Goal: Task Accomplishment & Management: Use online tool/utility

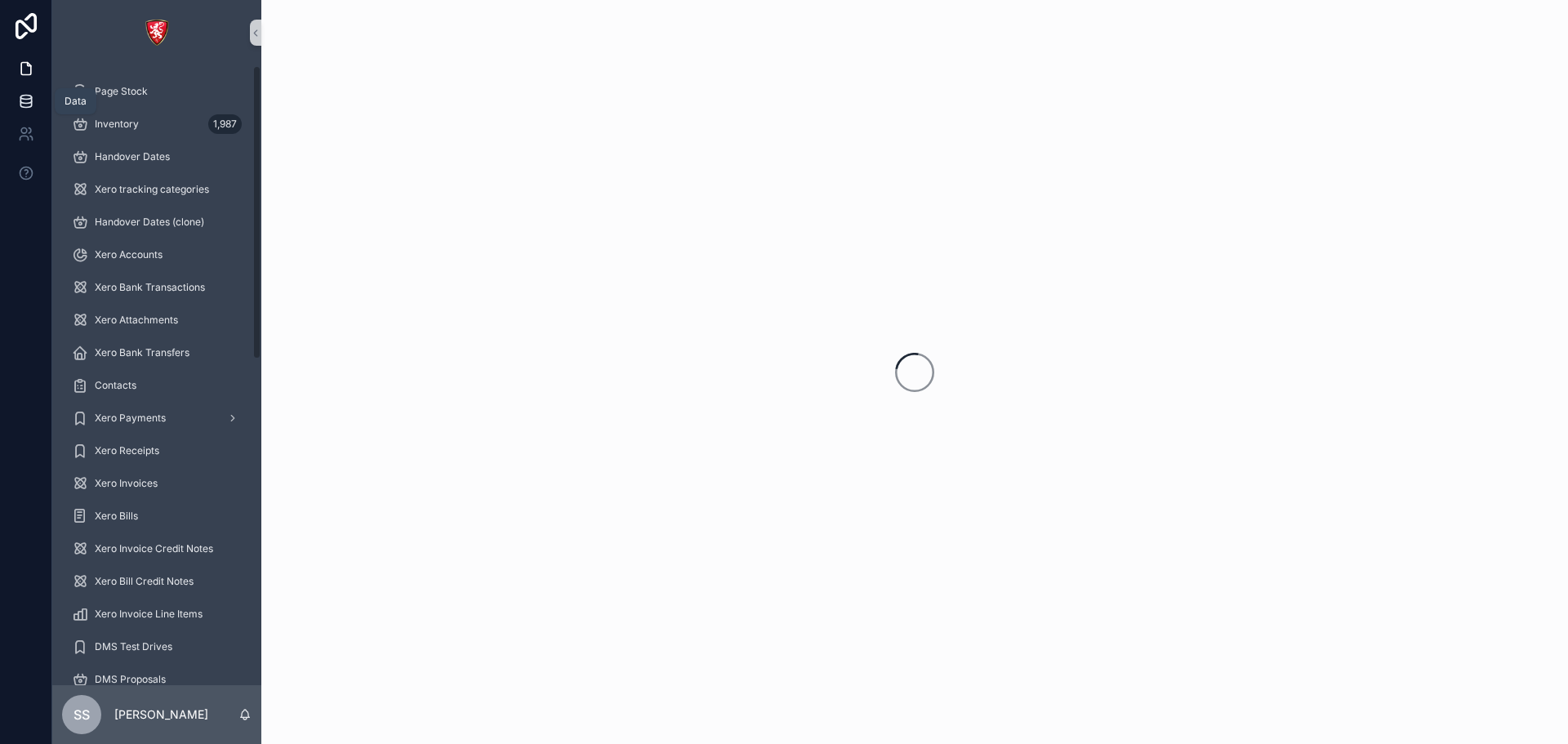
click at [24, 105] on icon at bounding box center [26, 101] width 16 height 16
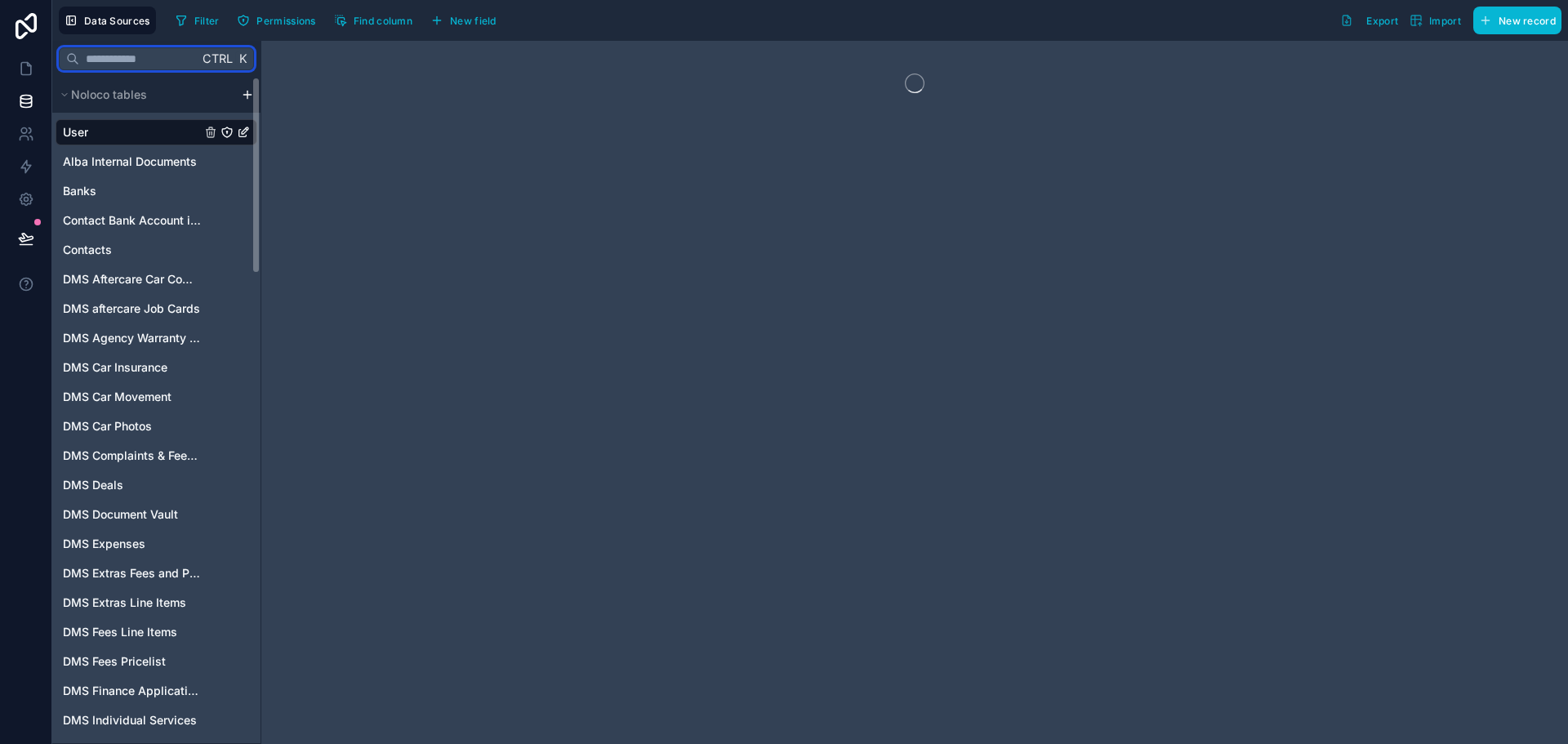
click at [94, 62] on input "text" at bounding box center [139, 58] width 119 height 29
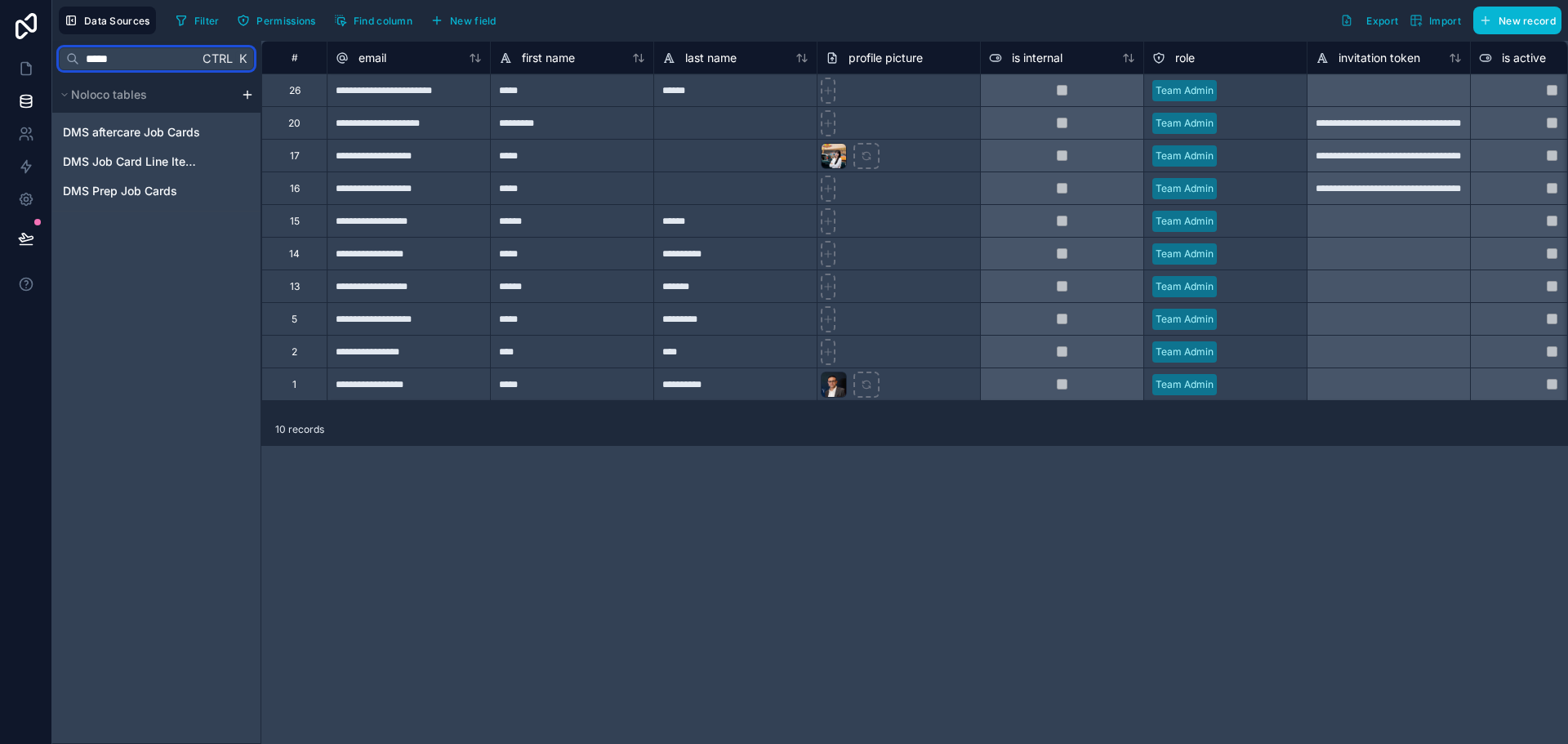
click at [98, 54] on input "*****" at bounding box center [139, 58] width 119 height 29
type input "*****"
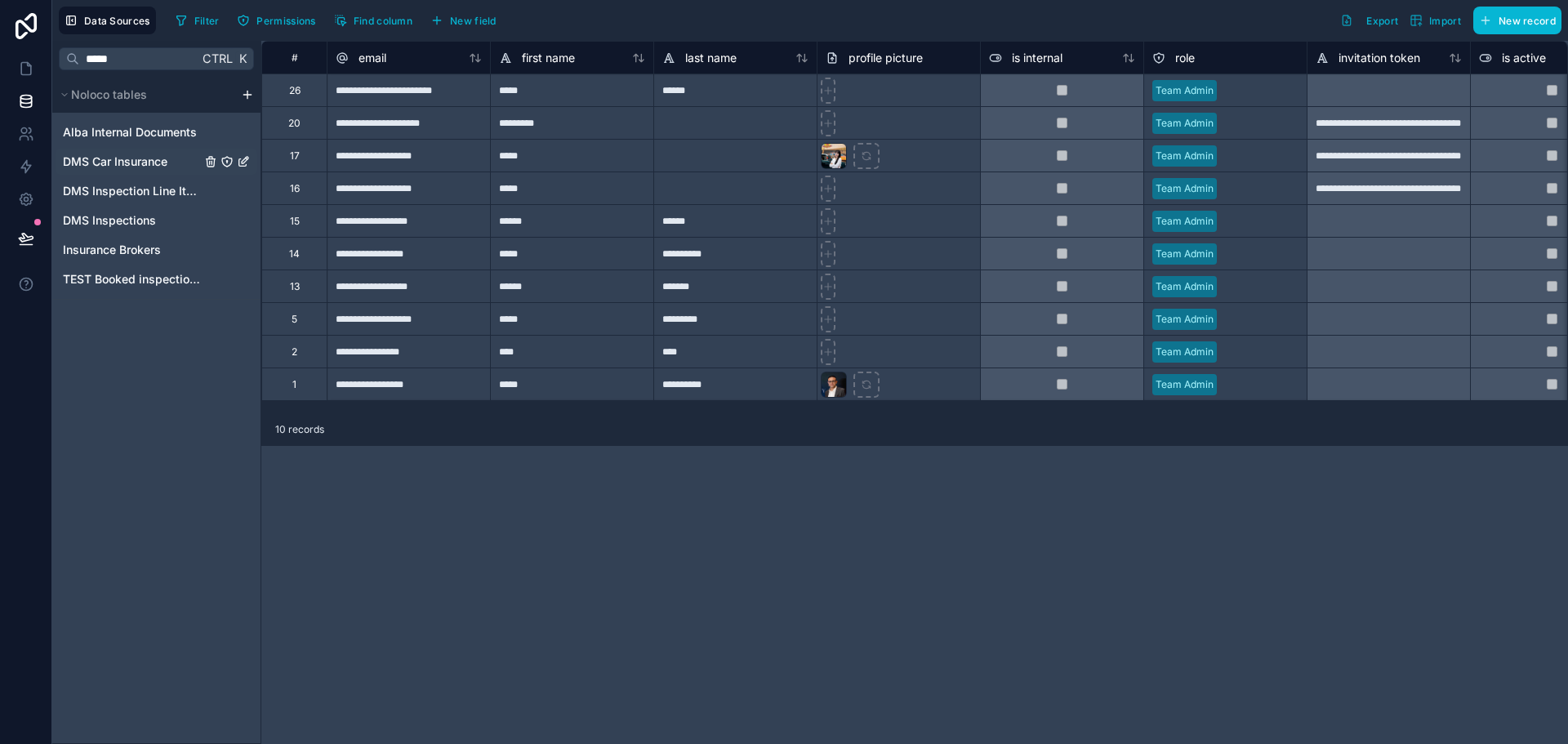
click at [117, 150] on div "DMS Car Insurance" at bounding box center [156, 161] width 202 height 26
click at [127, 160] on span "DMS Car Insurance" at bounding box center [115, 161] width 105 height 16
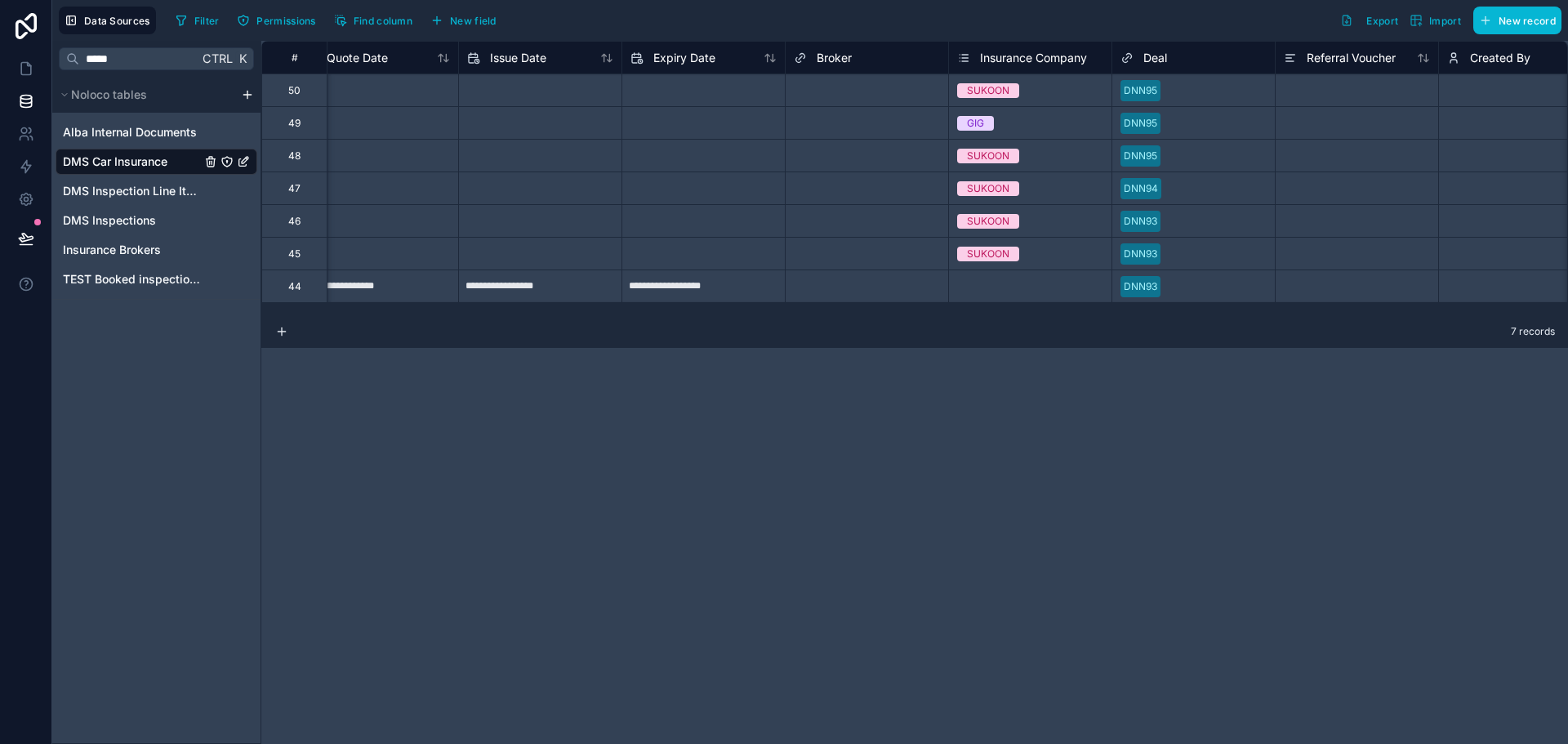
scroll to position [0, 1225]
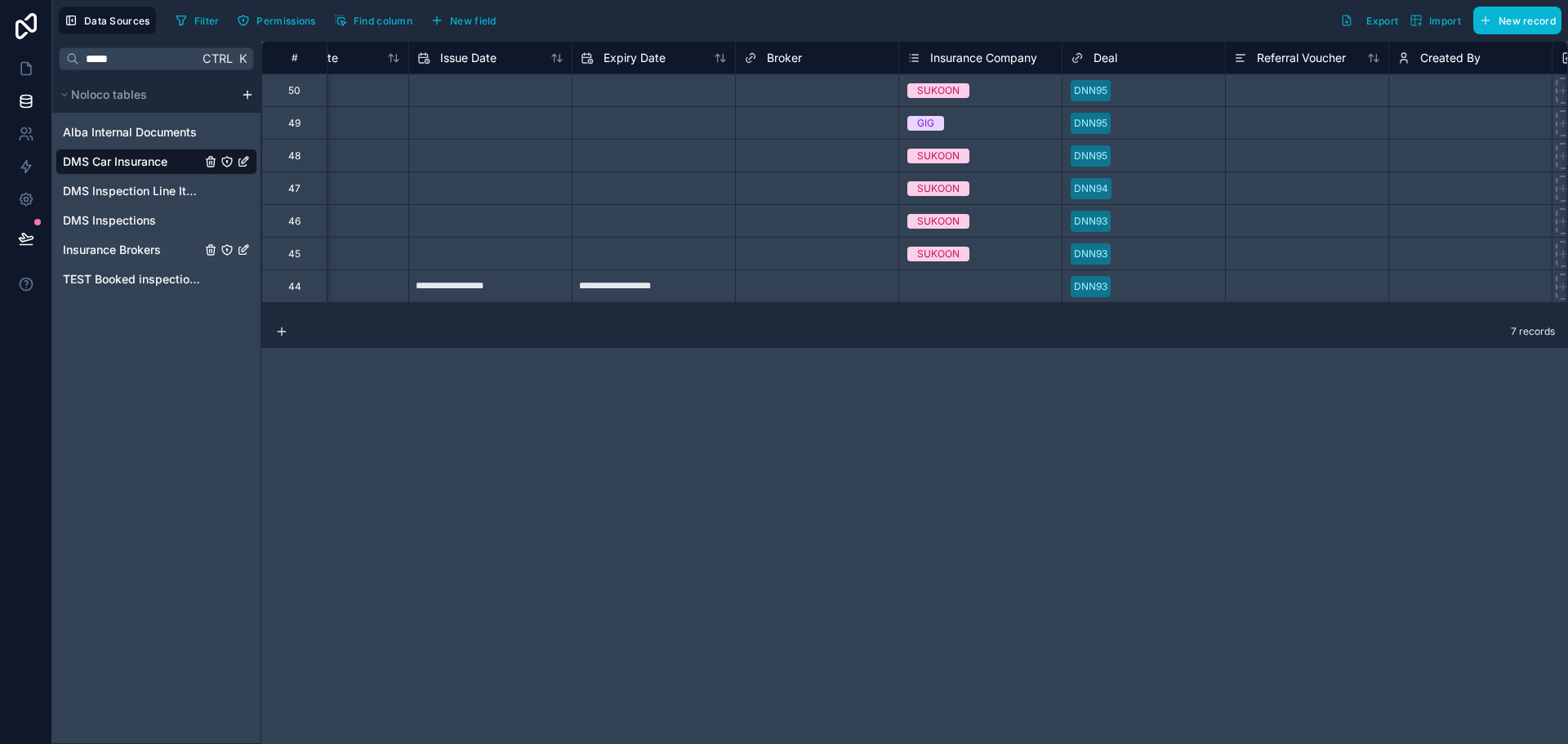
click at [119, 248] on span "Insurance Brokers" at bounding box center [111, 250] width 98 height 16
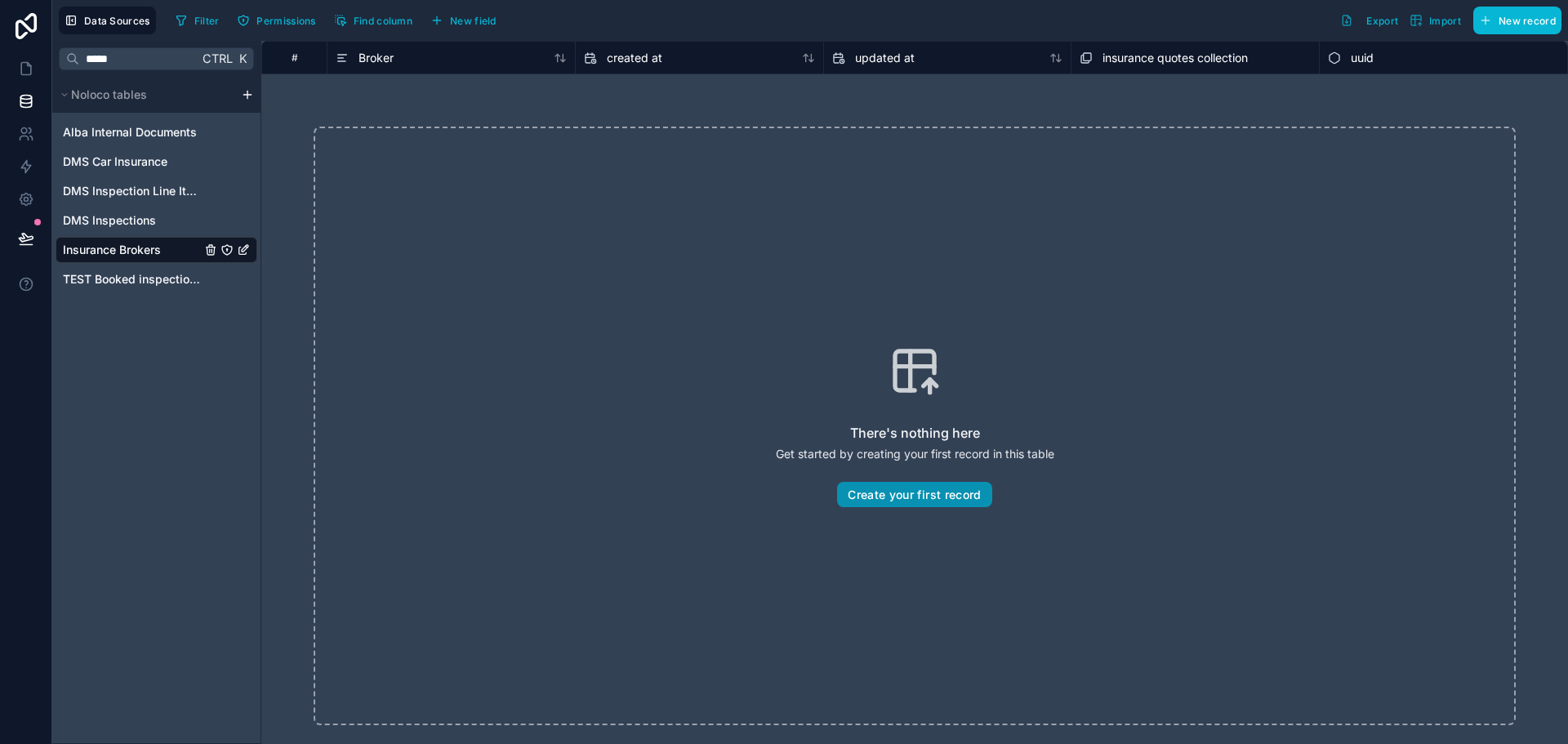
click at [868, 496] on button "Create your first record" at bounding box center [914, 494] width 154 height 26
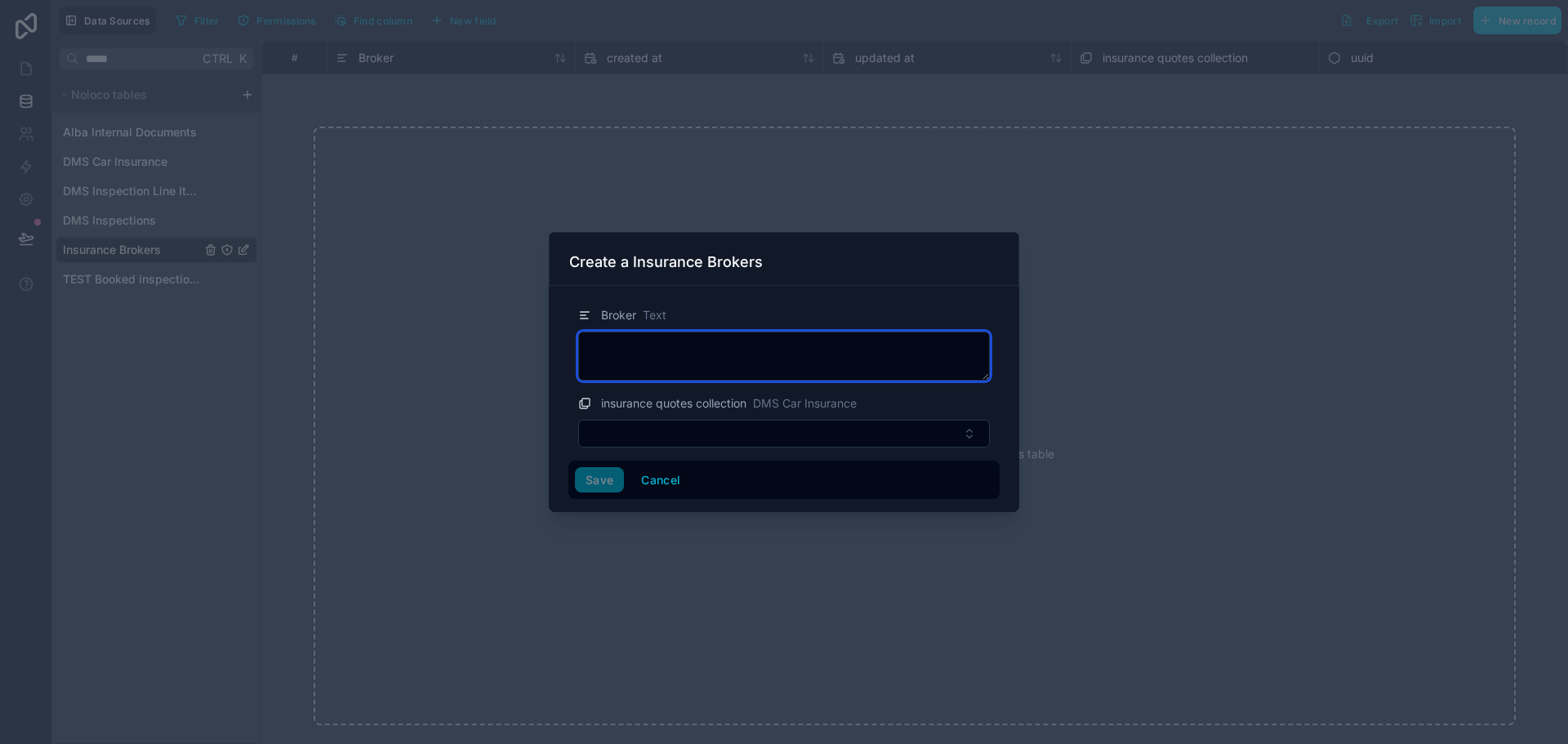
click at [737, 367] on textarea at bounding box center [784, 356] width 411 height 49
type textarea "****"
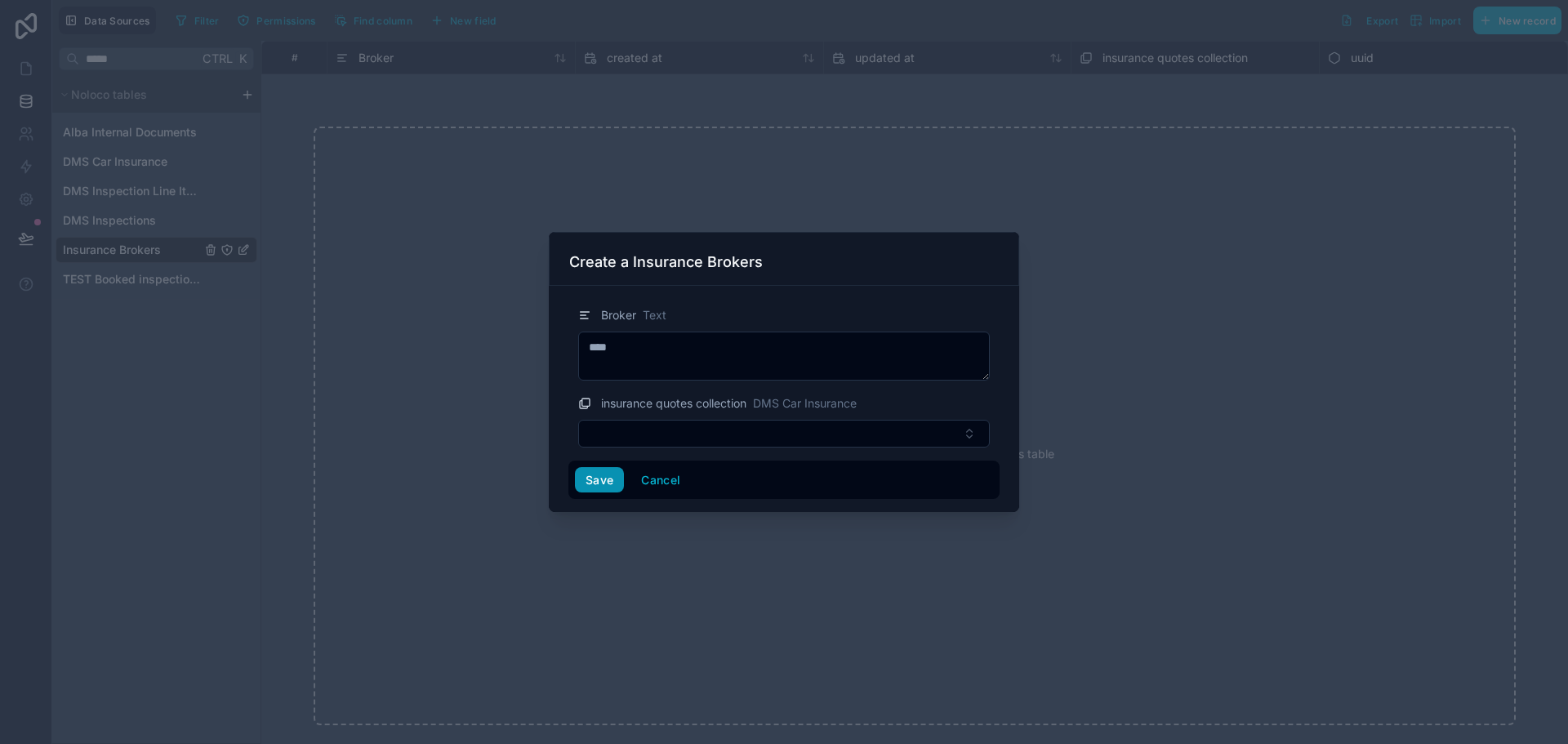
click at [604, 488] on button "Save" at bounding box center [599, 480] width 49 height 26
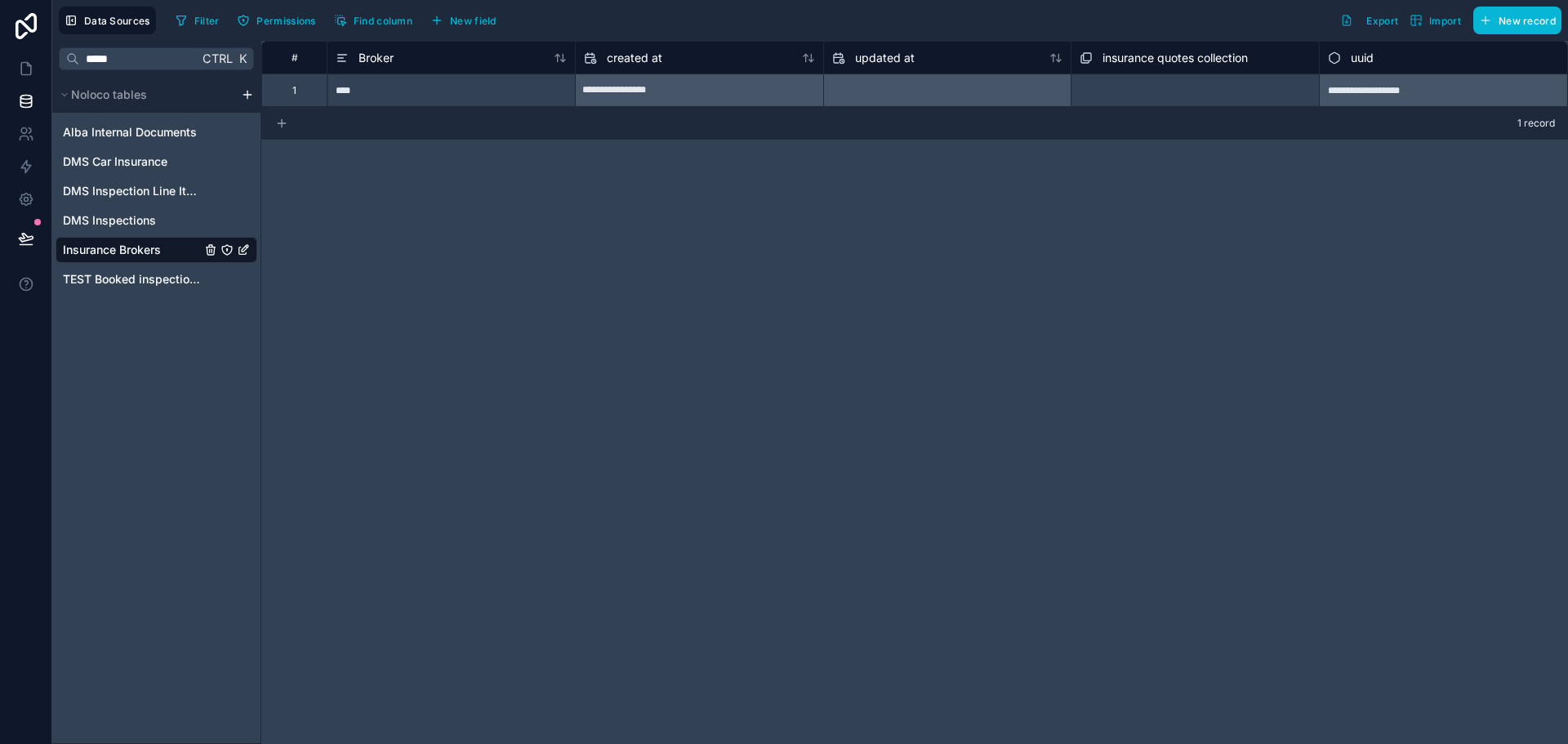
click at [277, 128] on icon at bounding box center [282, 123] width 13 height 13
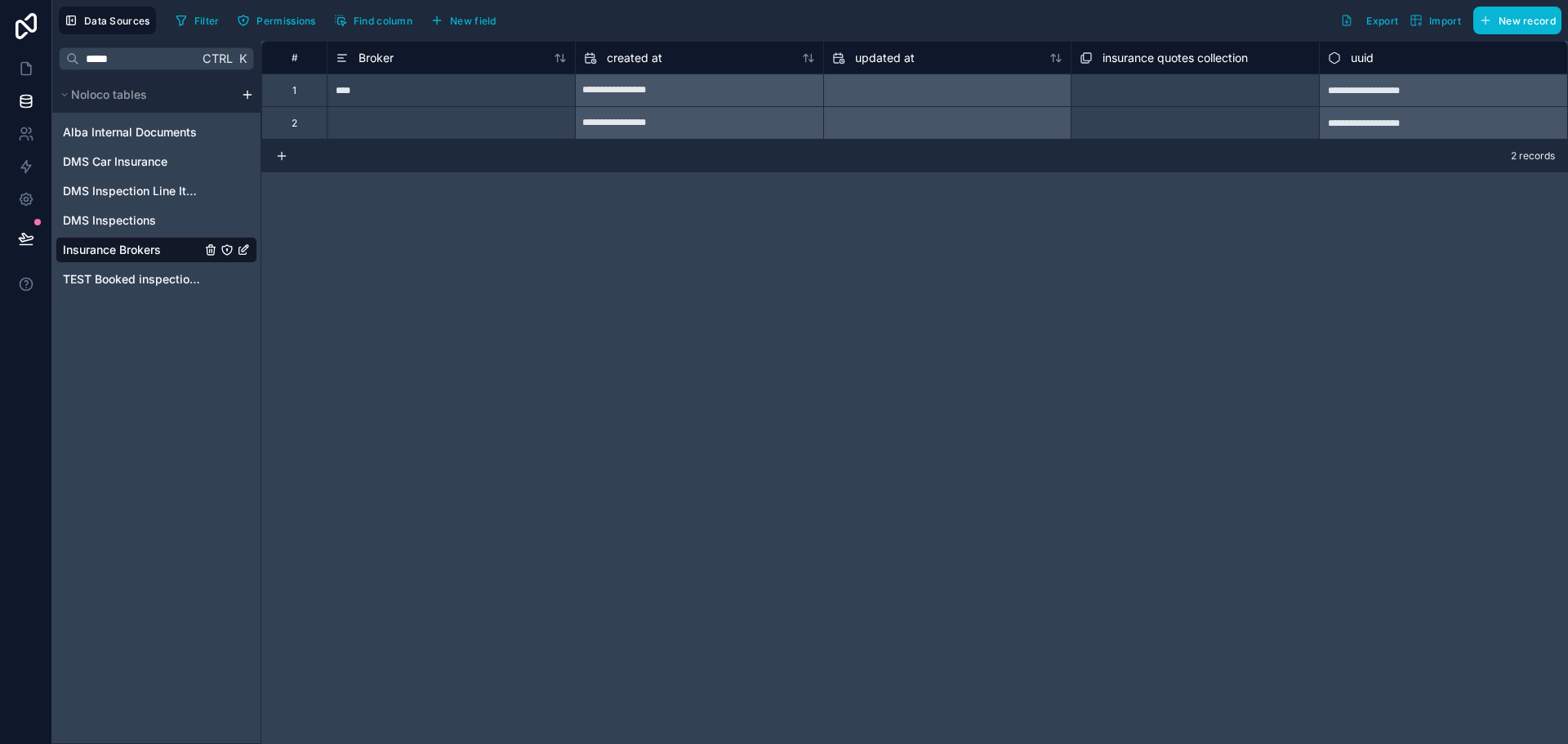
click at [402, 127] on div at bounding box center [451, 122] width 248 height 33
type input "******"
click at [282, 154] on icon at bounding box center [282, 156] width 0 height 7
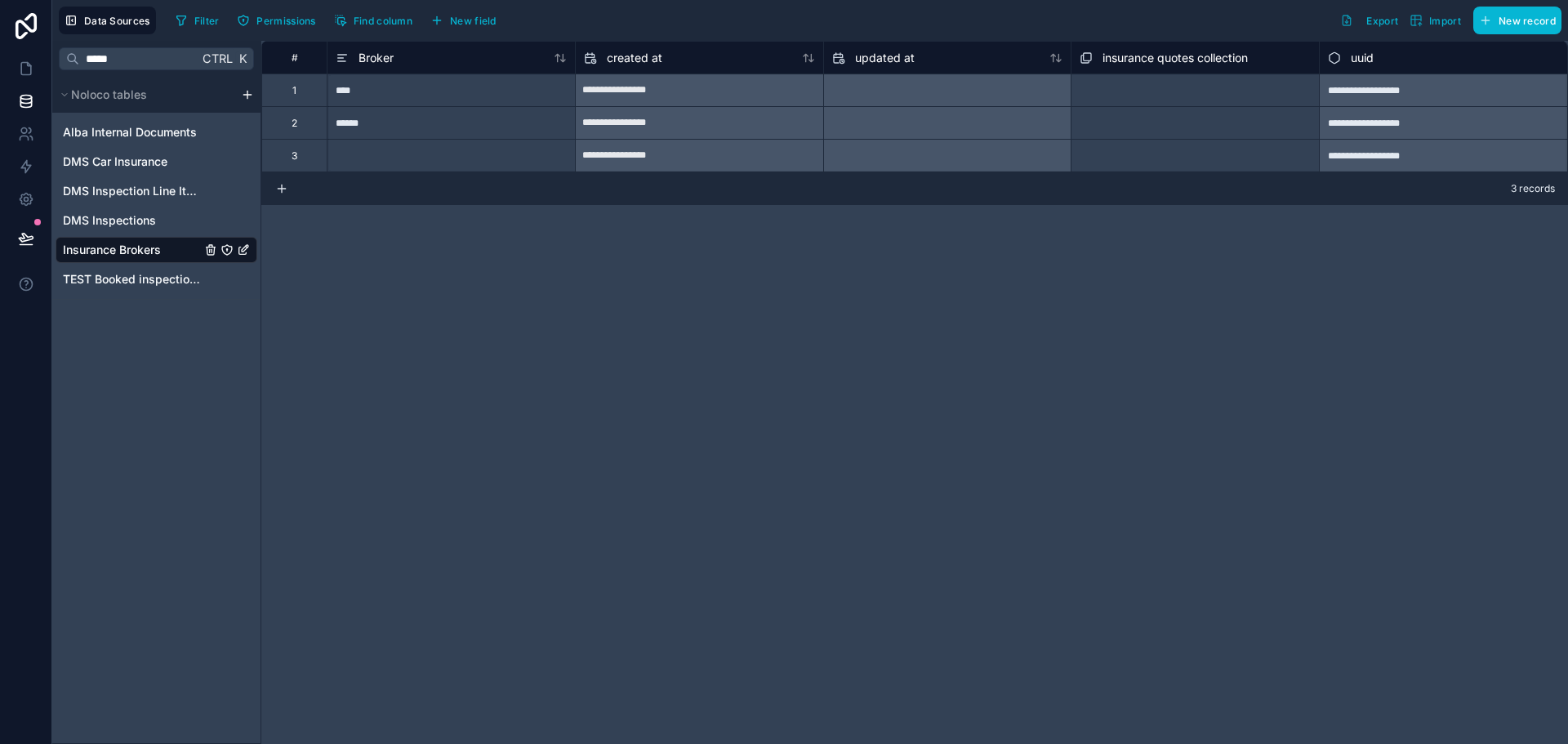
click at [358, 163] on div at bounding box center [451, 155] width 248 height 33
click at [360, 163] on div at bounding box center [451, 155] width 248 height 33
type input "*******"
click at [284, 187] on icon at bounding box center [282, 189] width 13 height 13
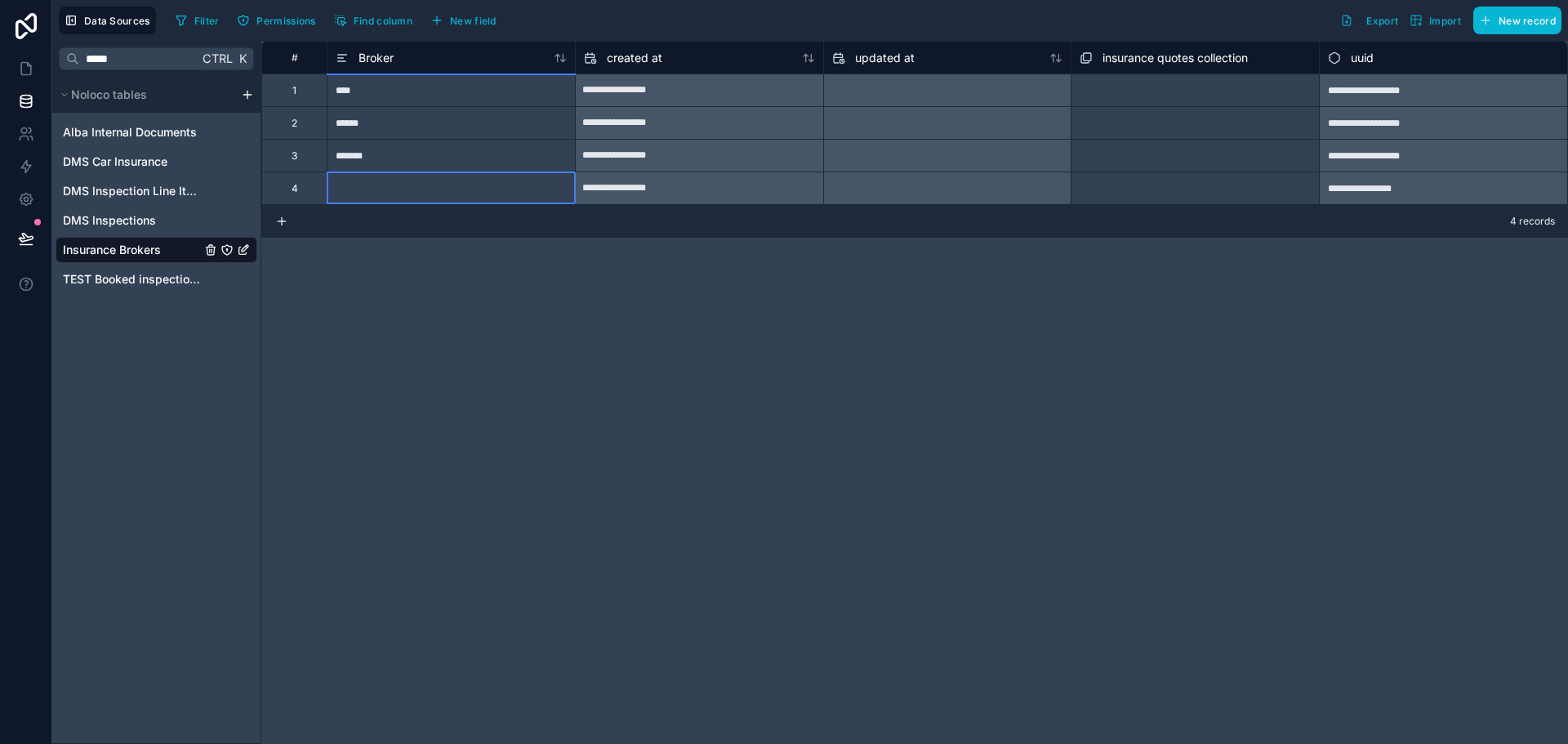
click at [386, 179] on div at bounding box center [451, 188] width 248 height 33
type input "******"
click at [137, 153] on span "DMS Car Insurance" at bounding box center [115, 161] width 105 height 16
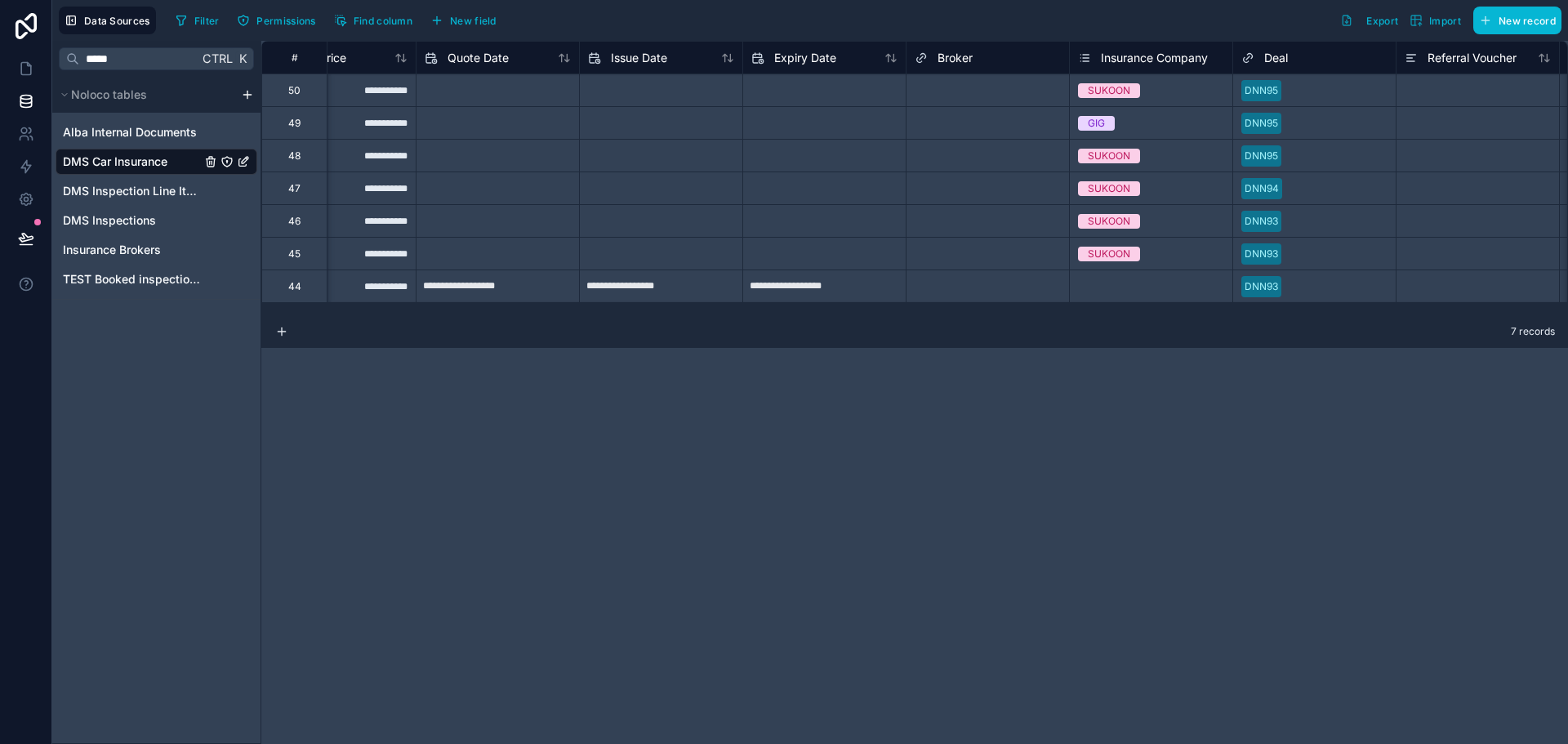
scroll to position [0, 1062]
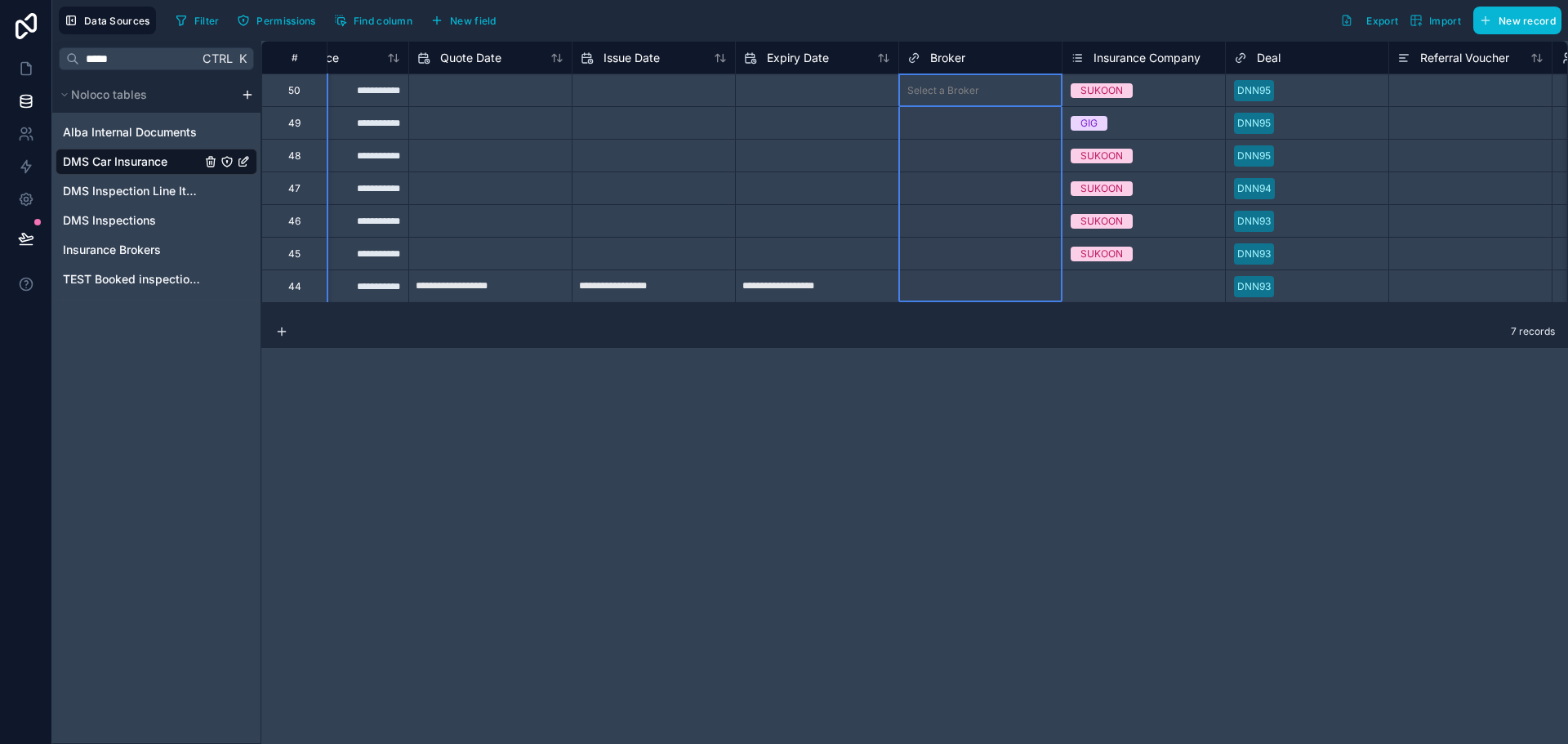
click at [961, 58] on span "Broker" at bounding box center [948, 58] width 35 height 16
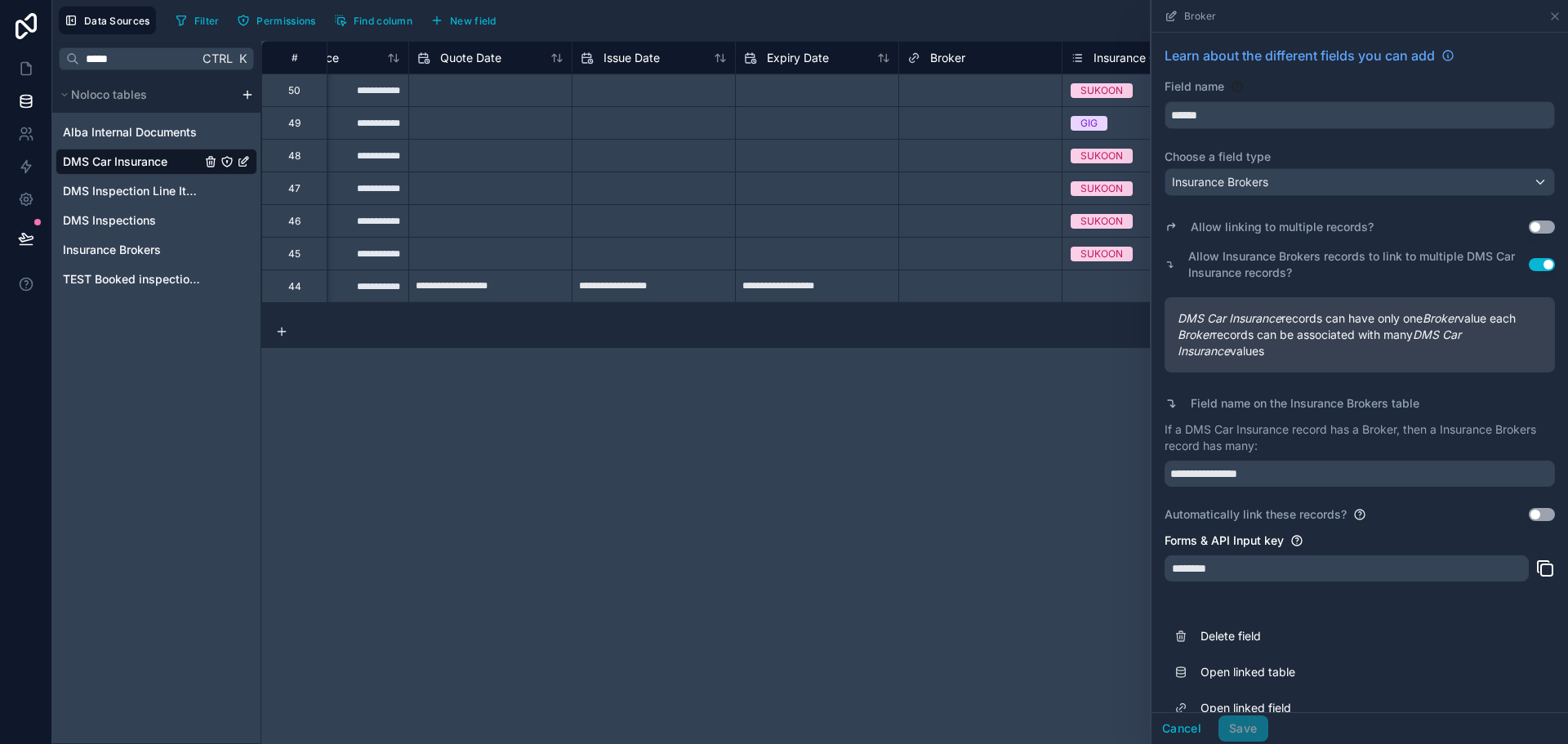
click at [1203, 568] on div "********" at bounding box center [1346, 568] width 364 height 26
click at [36, 71] on link at bounding box center [26, 68] width 51 height 33
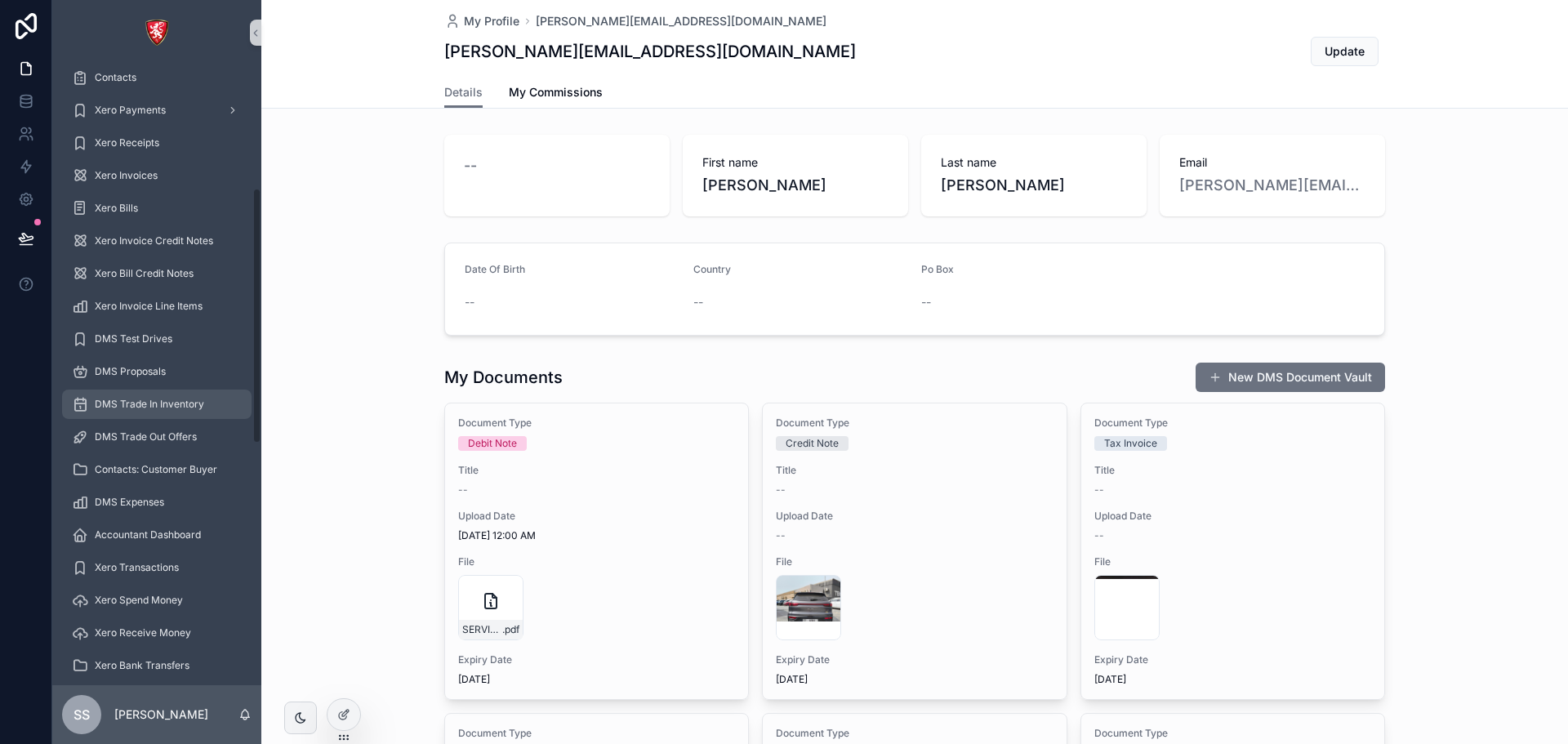
scroll to position [226, 0]
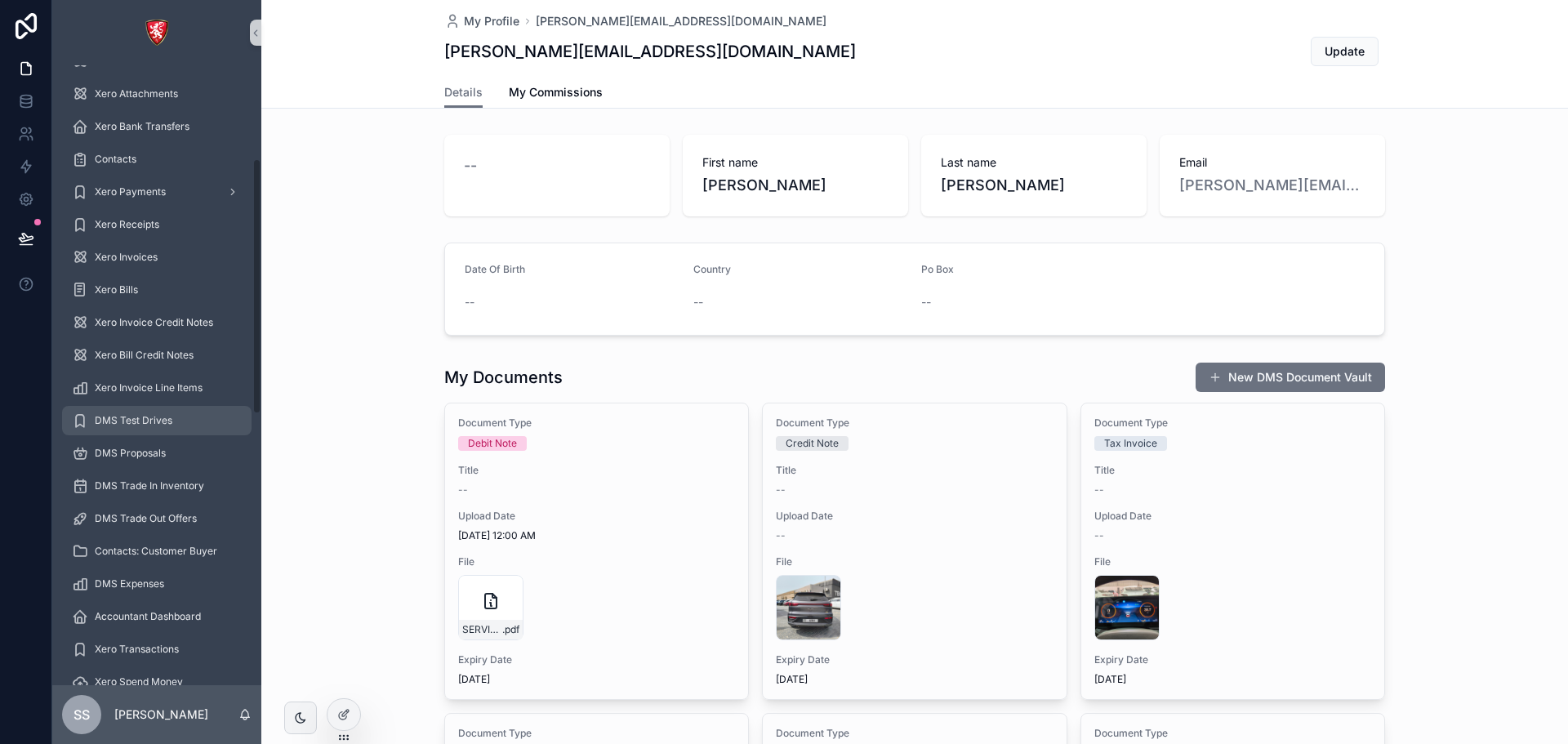
click at [178, 420] on div "DMS Test Drives" at bounding box center [157, 420] width 170 height 26
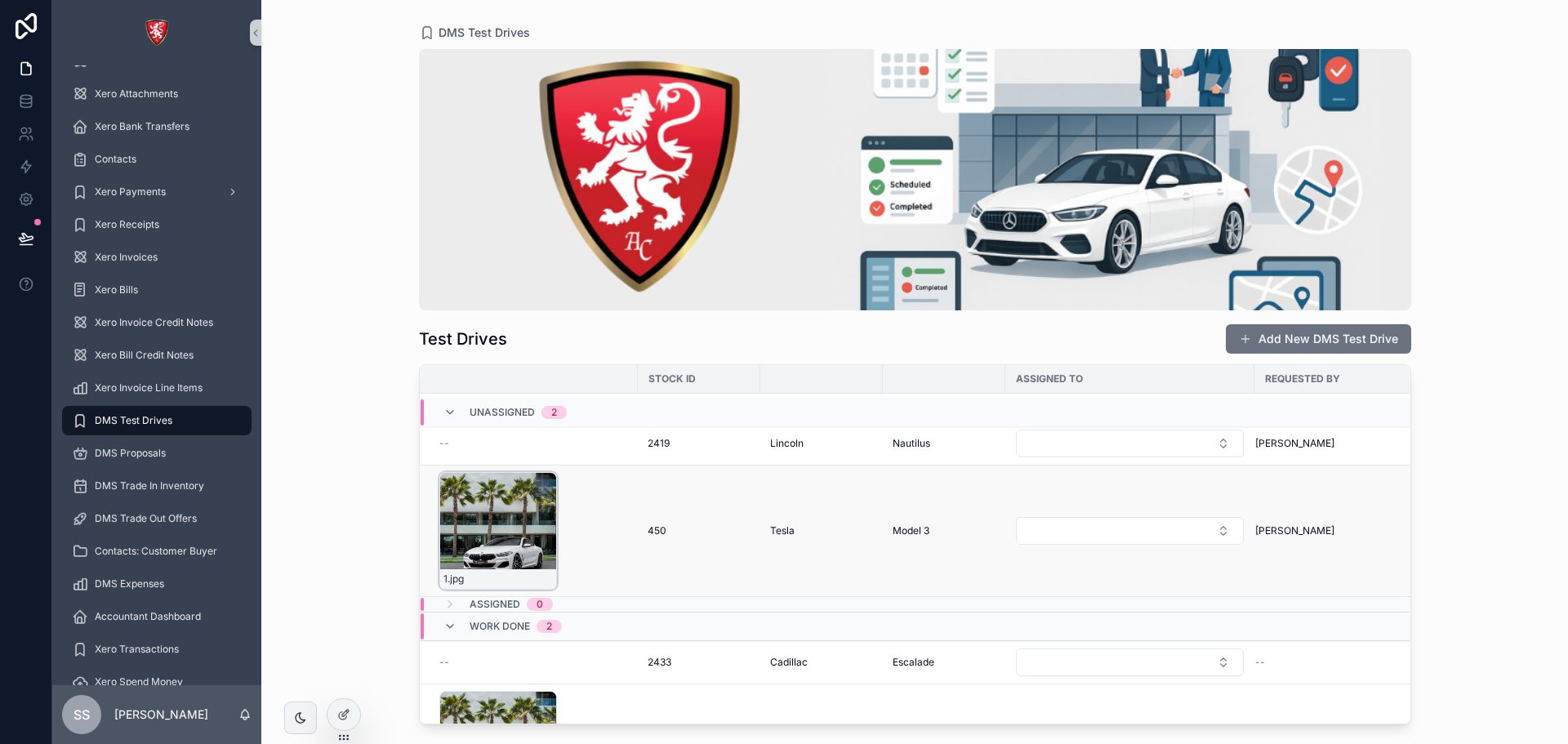
click at [480, 521] on div "1 .jpg" at bounding box center [498, 531] width 118 height 118
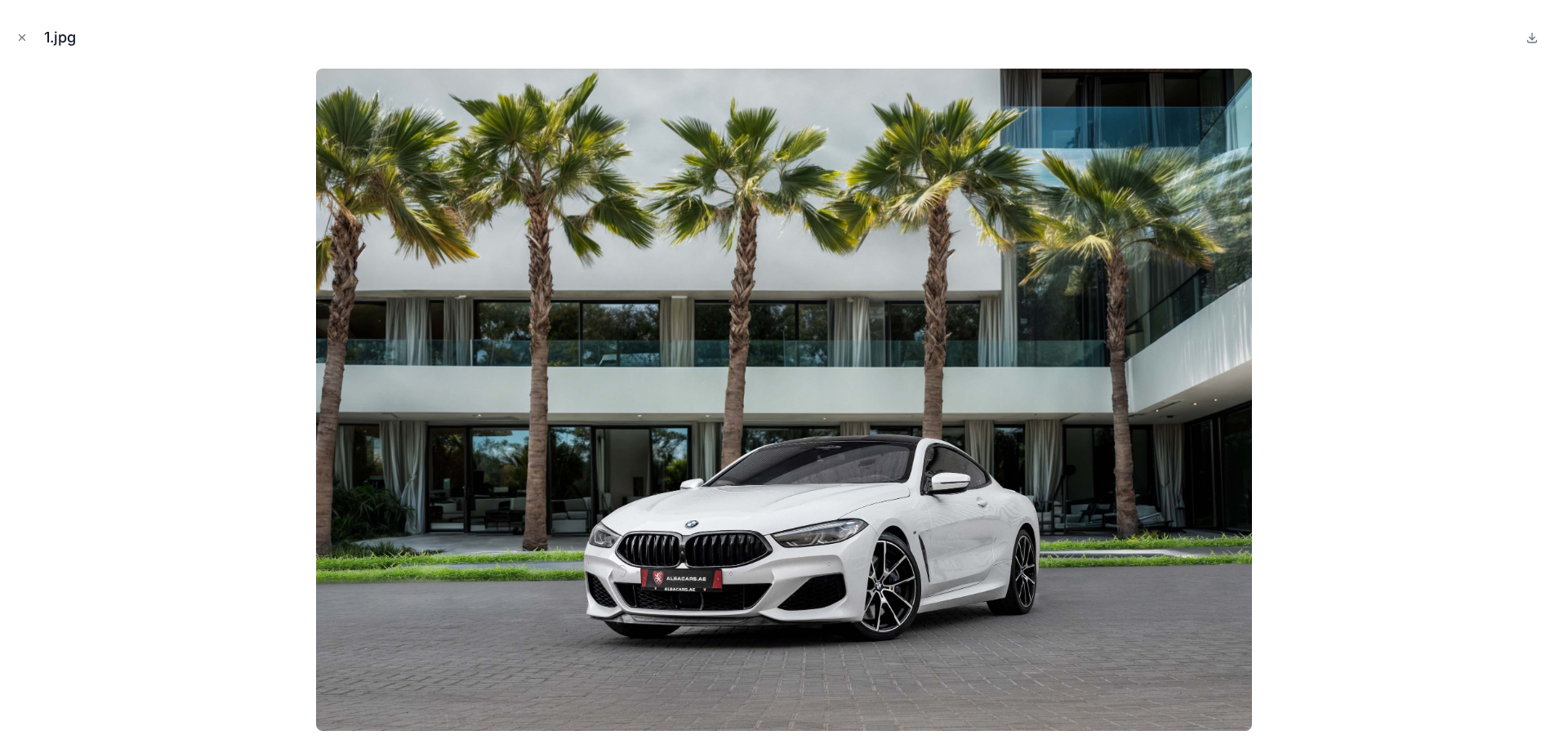
click at [23, 47] on div "1.jpg" at bounding box center [784, 37] width 1542 height 49
click at [20, 37] on icon "Close modal" at bounding box center [22, 37] width 12 height 12
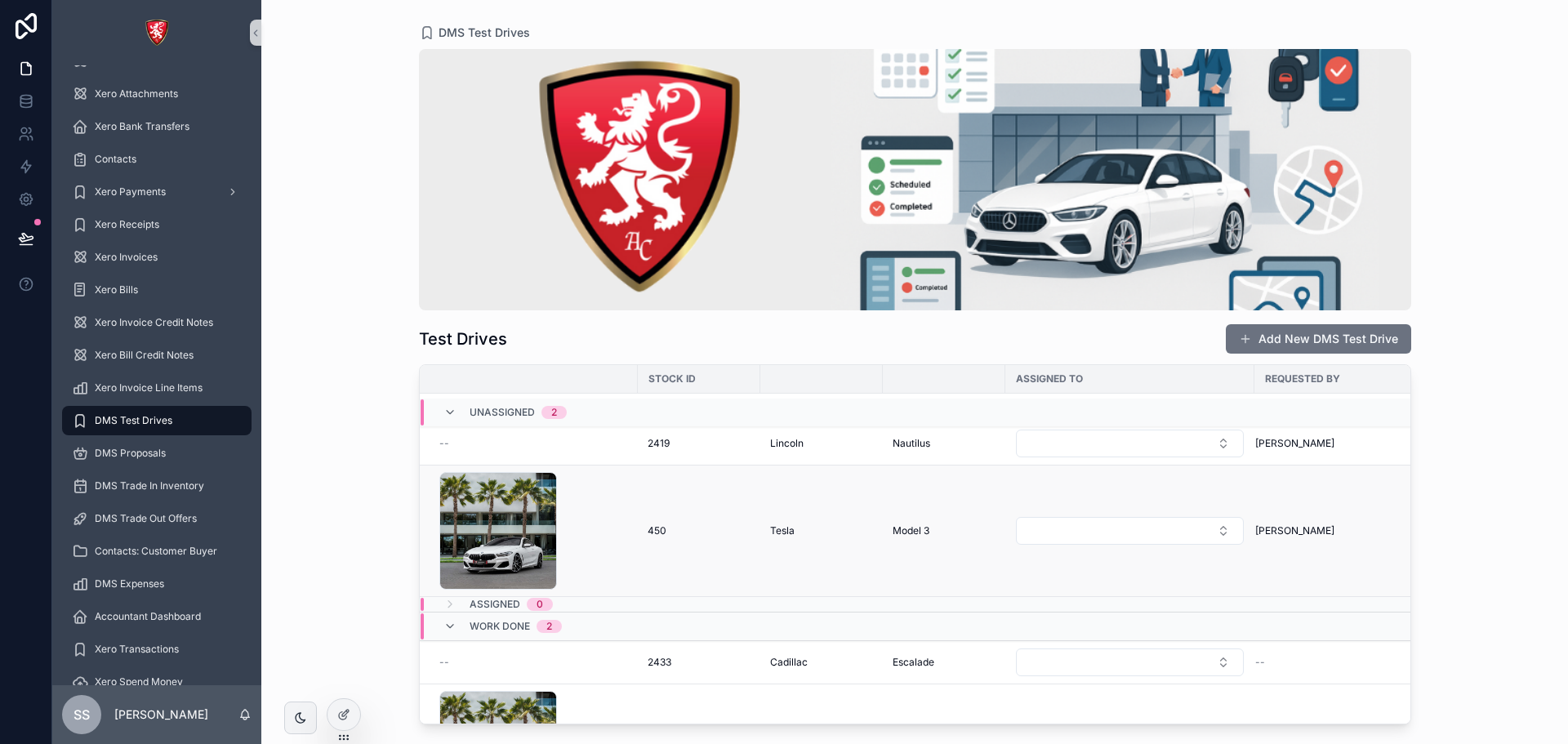
click at [661, 513] on td "450 450" at bounding box center [699, 531] width 122 height 131
click at [846, 495] on td "Tesla" at bounding box center [822, 531] width 122 height 131
click at [1002, 481] on td "Model 3" at bounding box center [944, 531] width 122 height 131
click at [835, 499] on td "Tesla" at bounding box center [822, 531] width 122 height 131
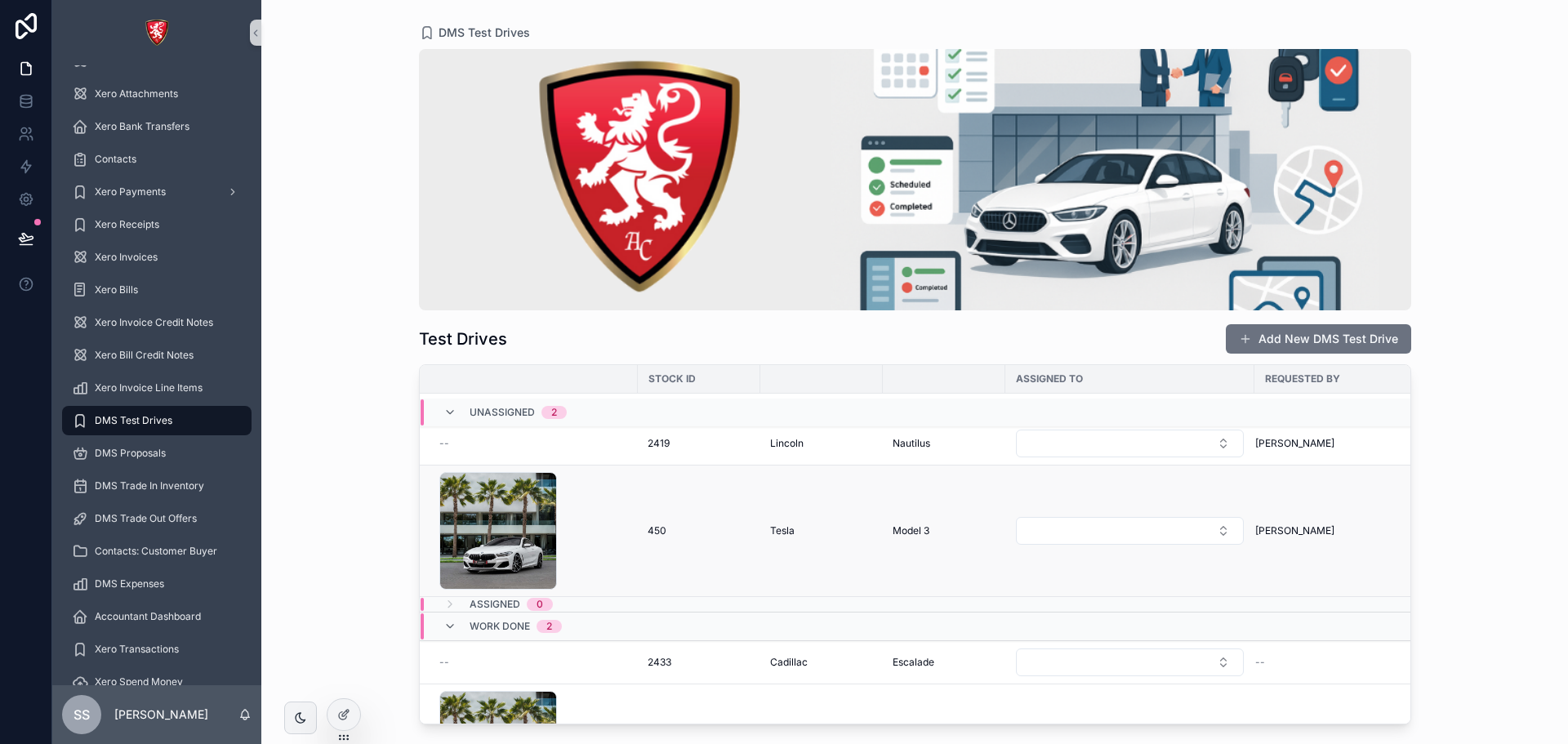
click at [835, 499] on td "Tesla" at bounding box center [822, 531] width 122 height 131
click at [617, 490] on div "1 .jpg" at bounding box center [534, 531] width 189 height 118
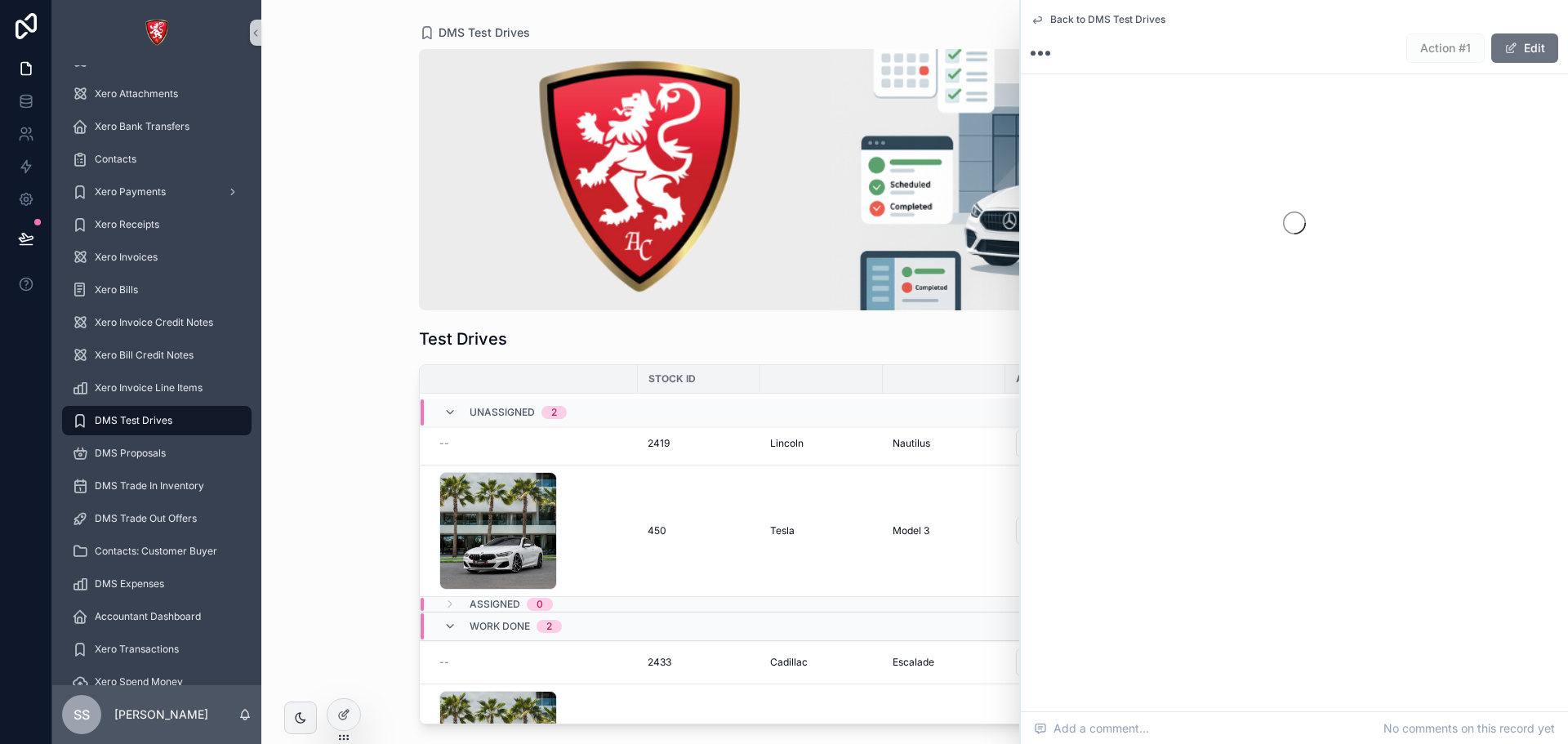
click at [617, 490] on div "1 .jpg" at bounding box center [534, 531] width 189 height 118
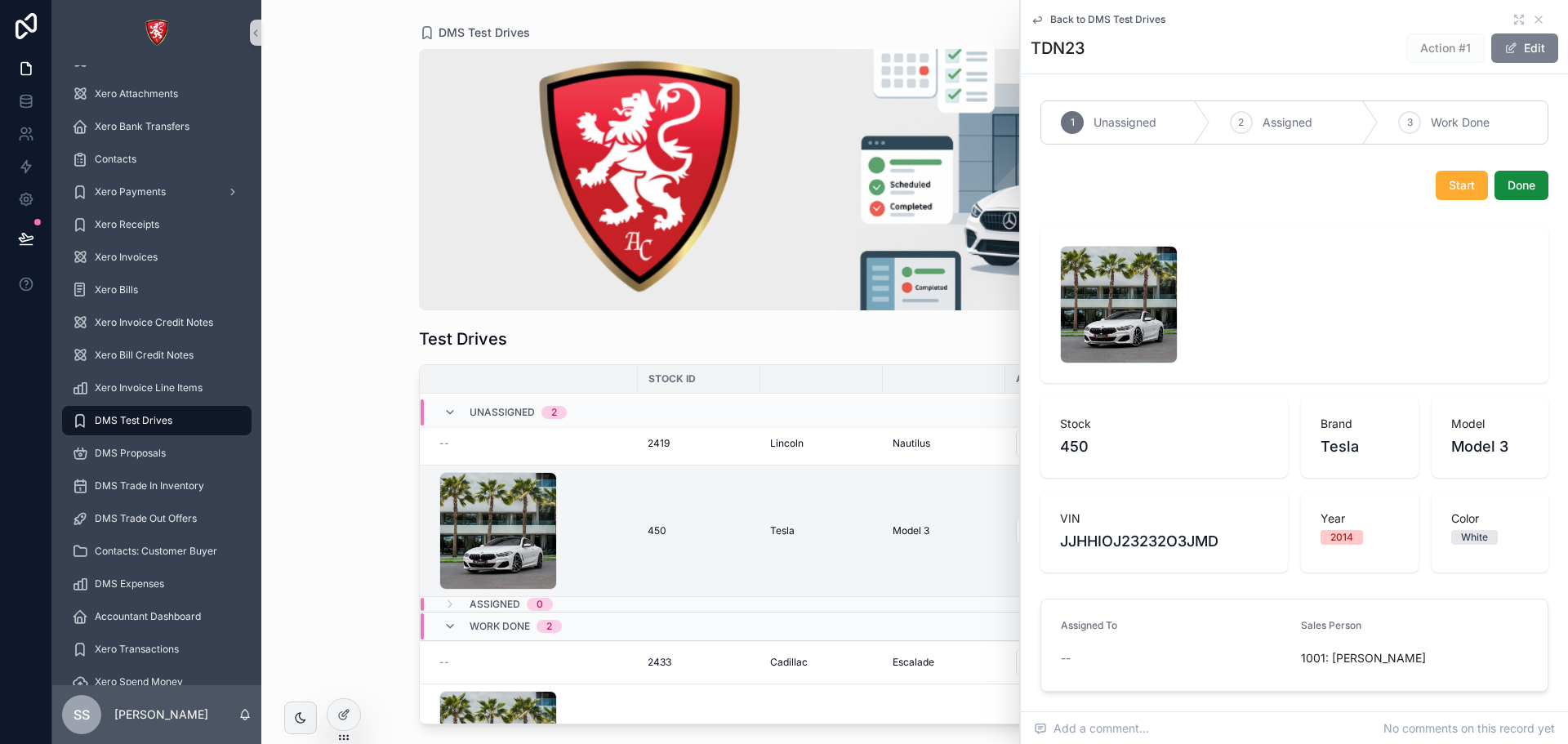
click at [1526, 49] on button "Edit" at bounding box center [1524, 48] width 67 height 29
click at [1505, 38] on button "Done" at bounding box center [1521, 48] width 75 height 29
click at [340, 710] on icon at bounding box center [344, 714] width 13 height 13
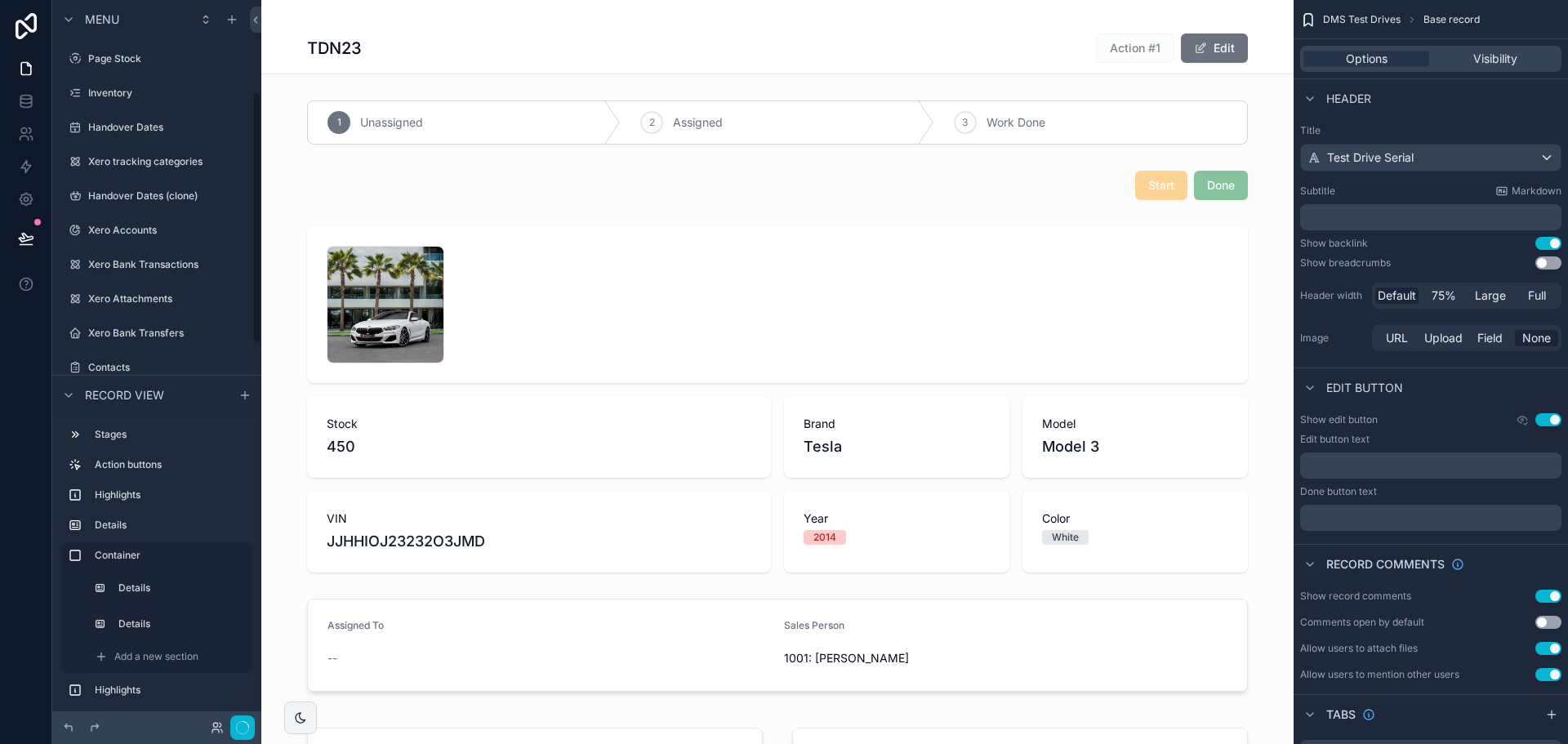
scroll to position [262, 0]
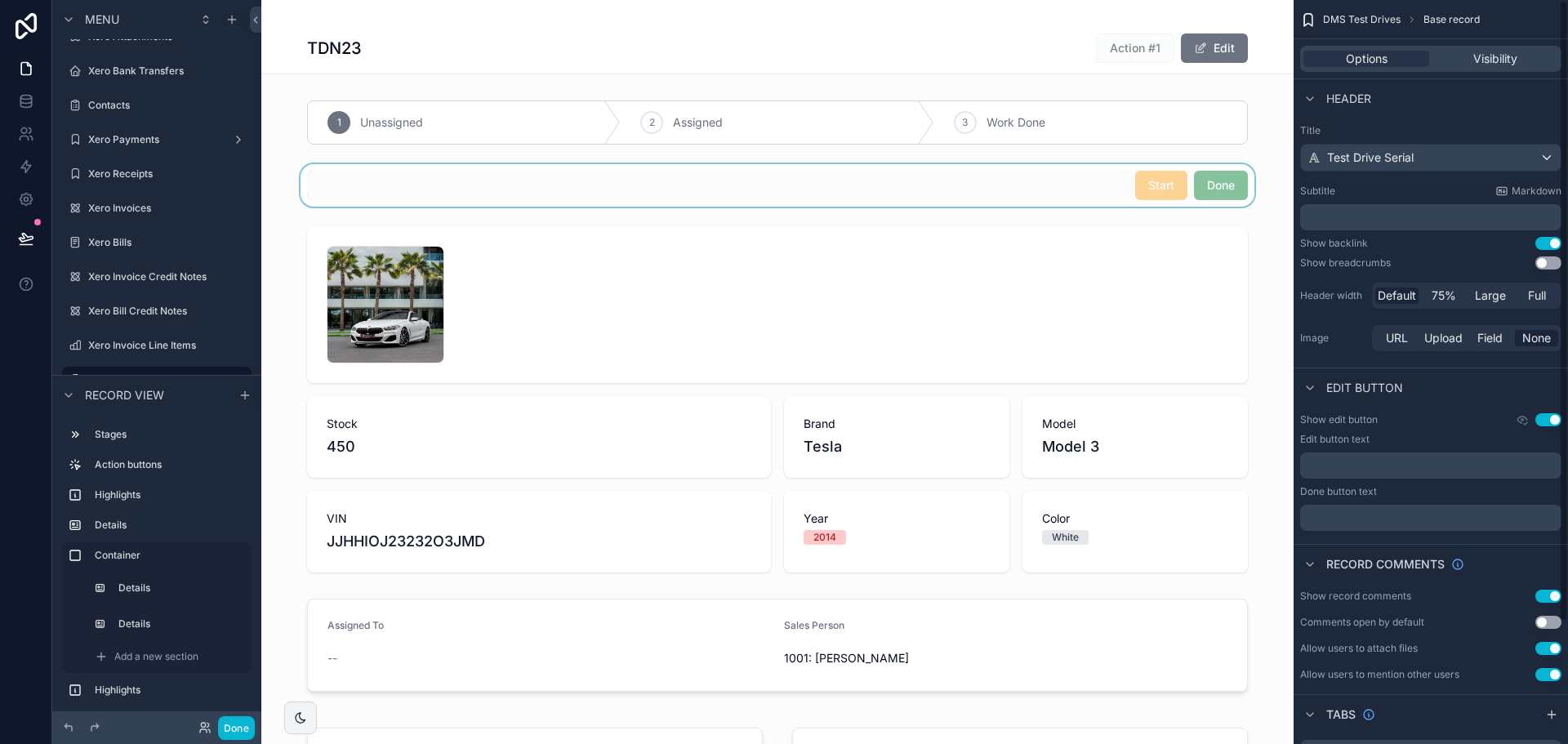
click at [1162, 181] on div "scrollable content" at bounding box center [778, 185] width 1033 height 43
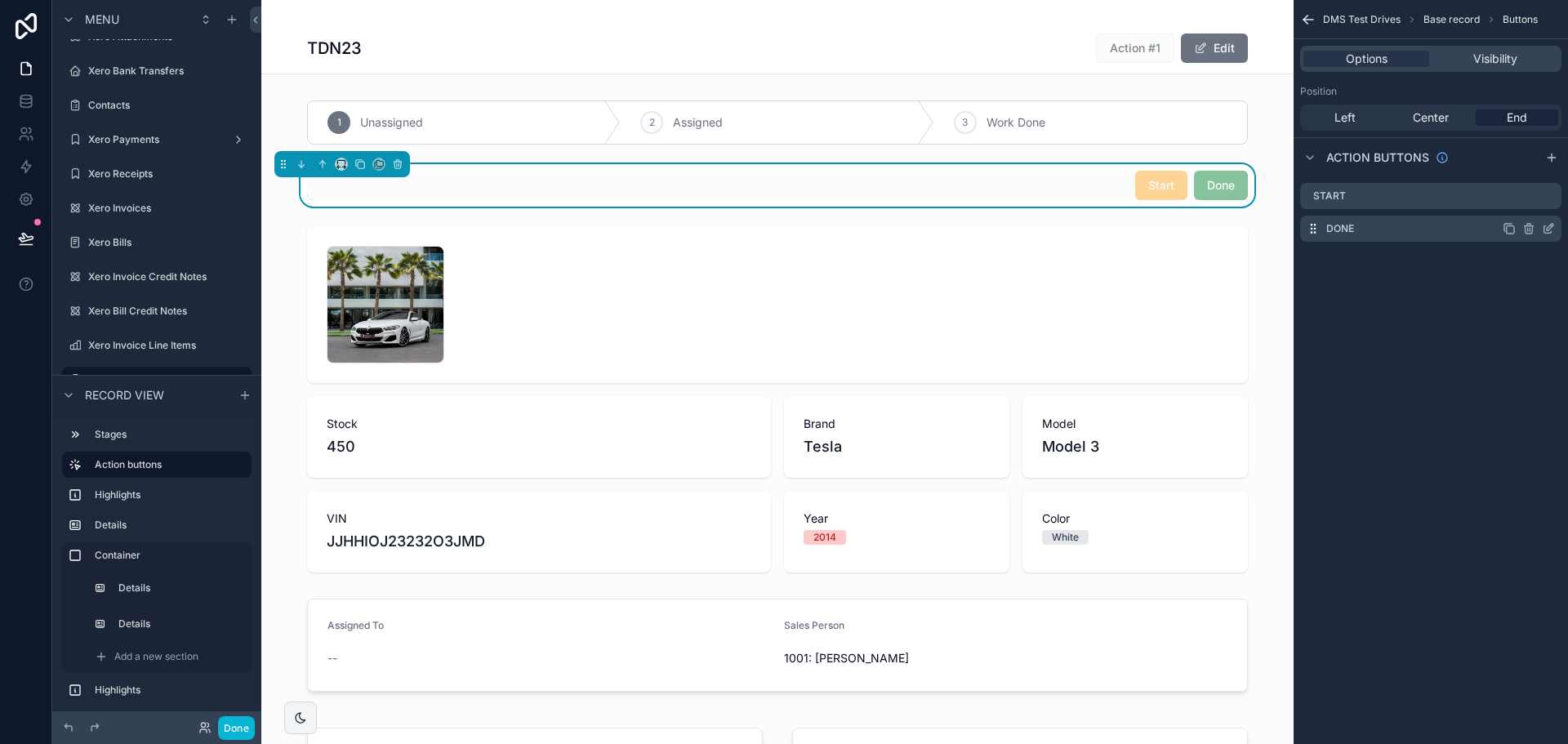
click at [1545, 230] on icon "scrollable content" at bounding box center [1548, 229] width 13 height 13
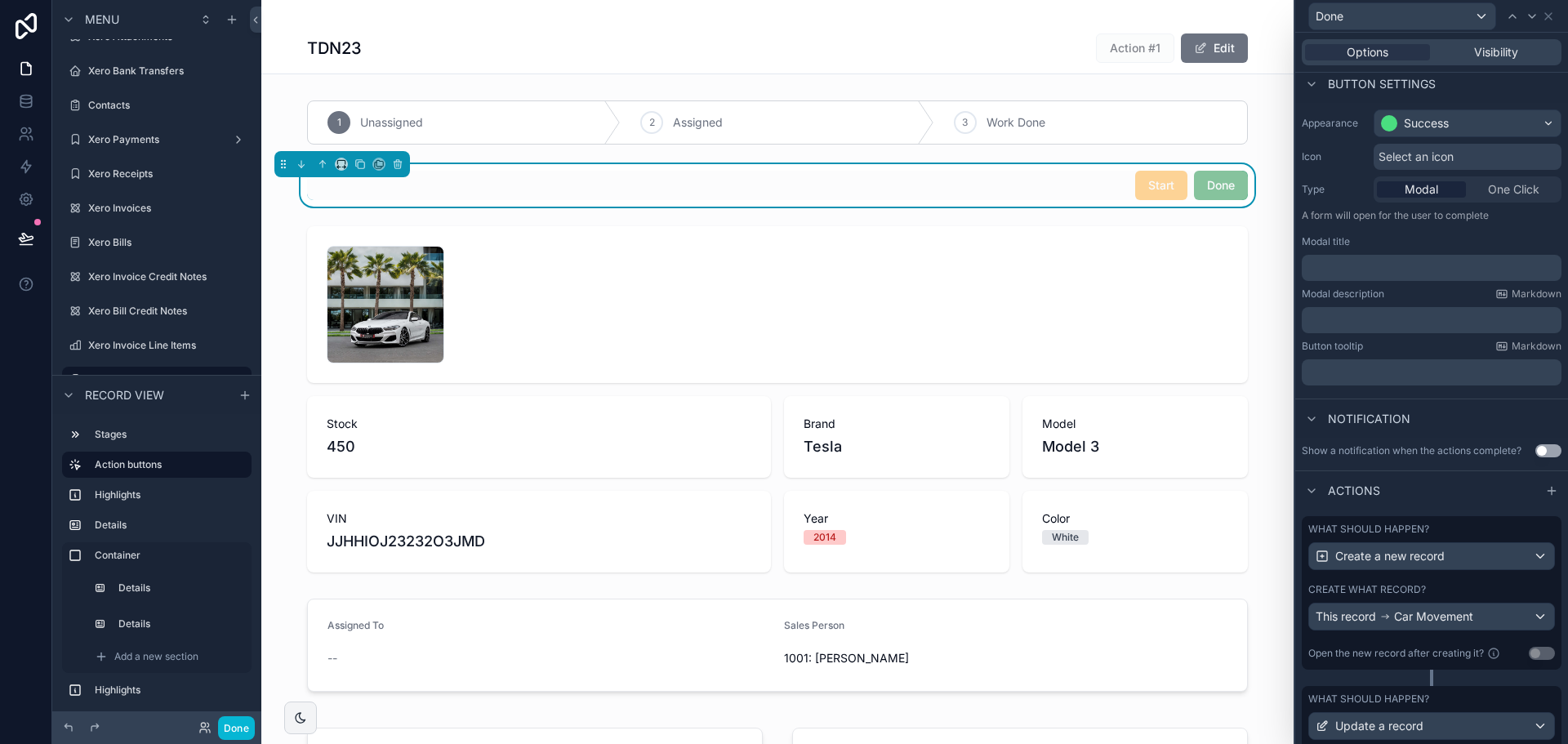
scroll to position [212, 0]
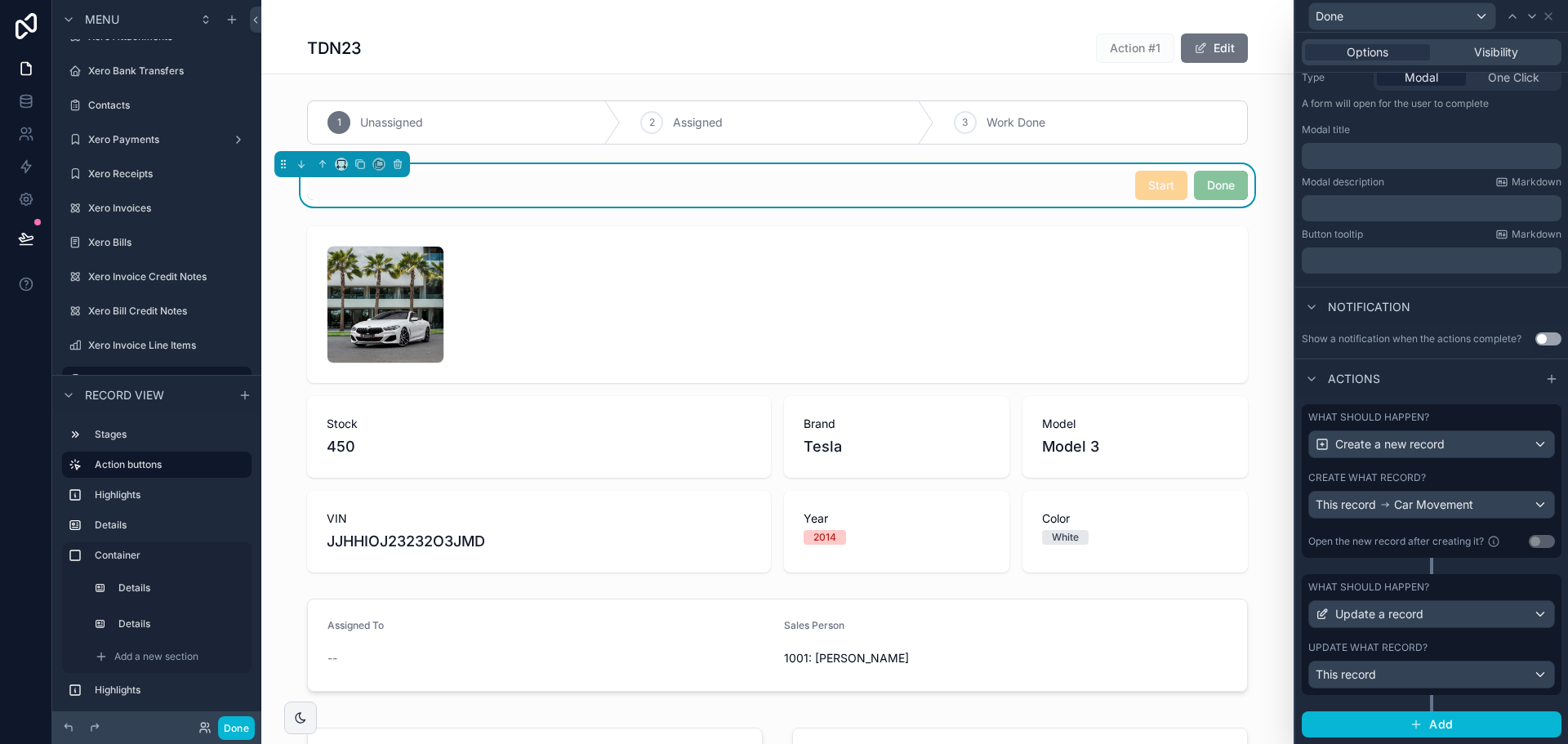
click at [1448, 478] on div "Create what record?" at bounding box center [1431, 478] width 246 height 13
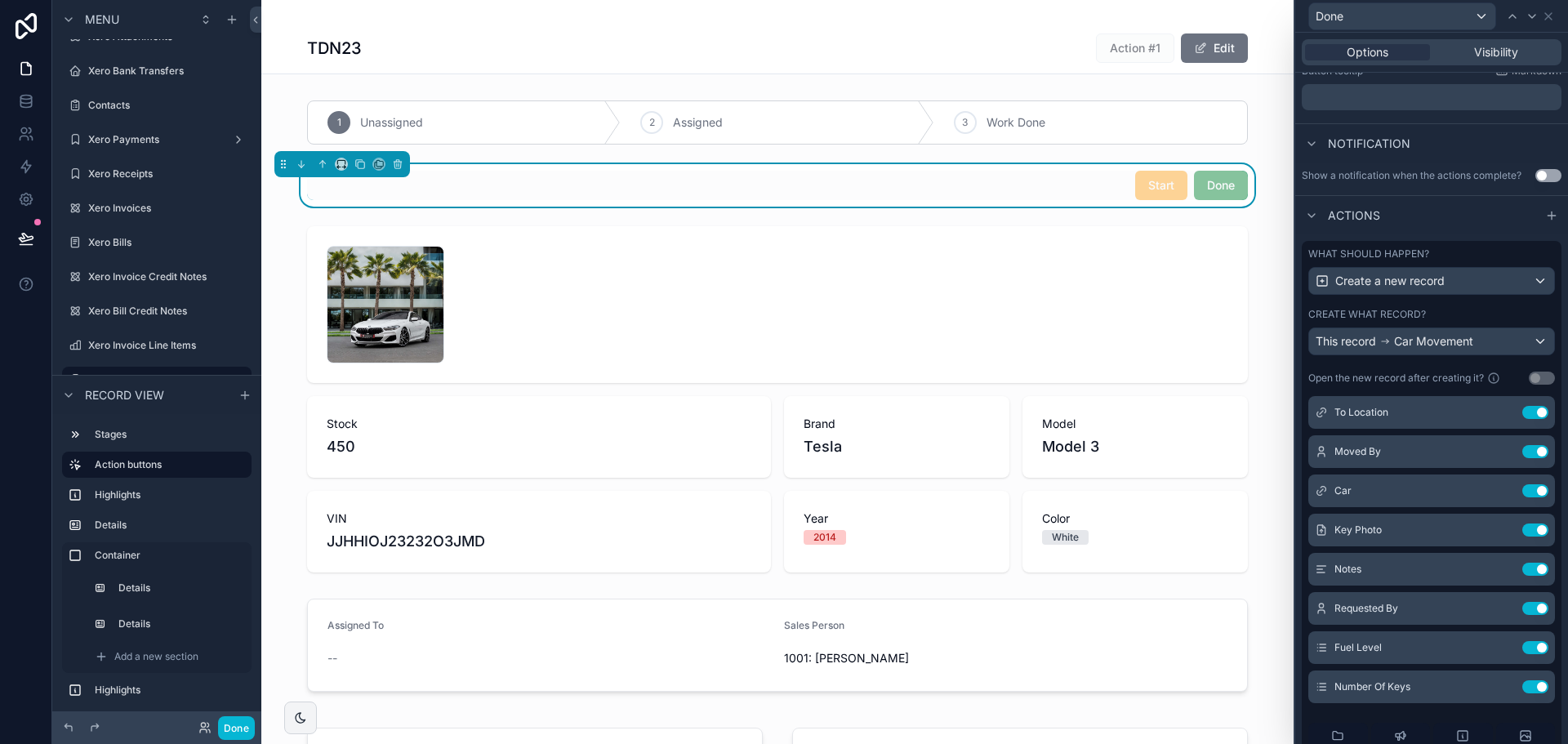
scroll to position [82, 0]
click at [1496, 610] on icon at bounding box center [1502, 611] width 13 height 13
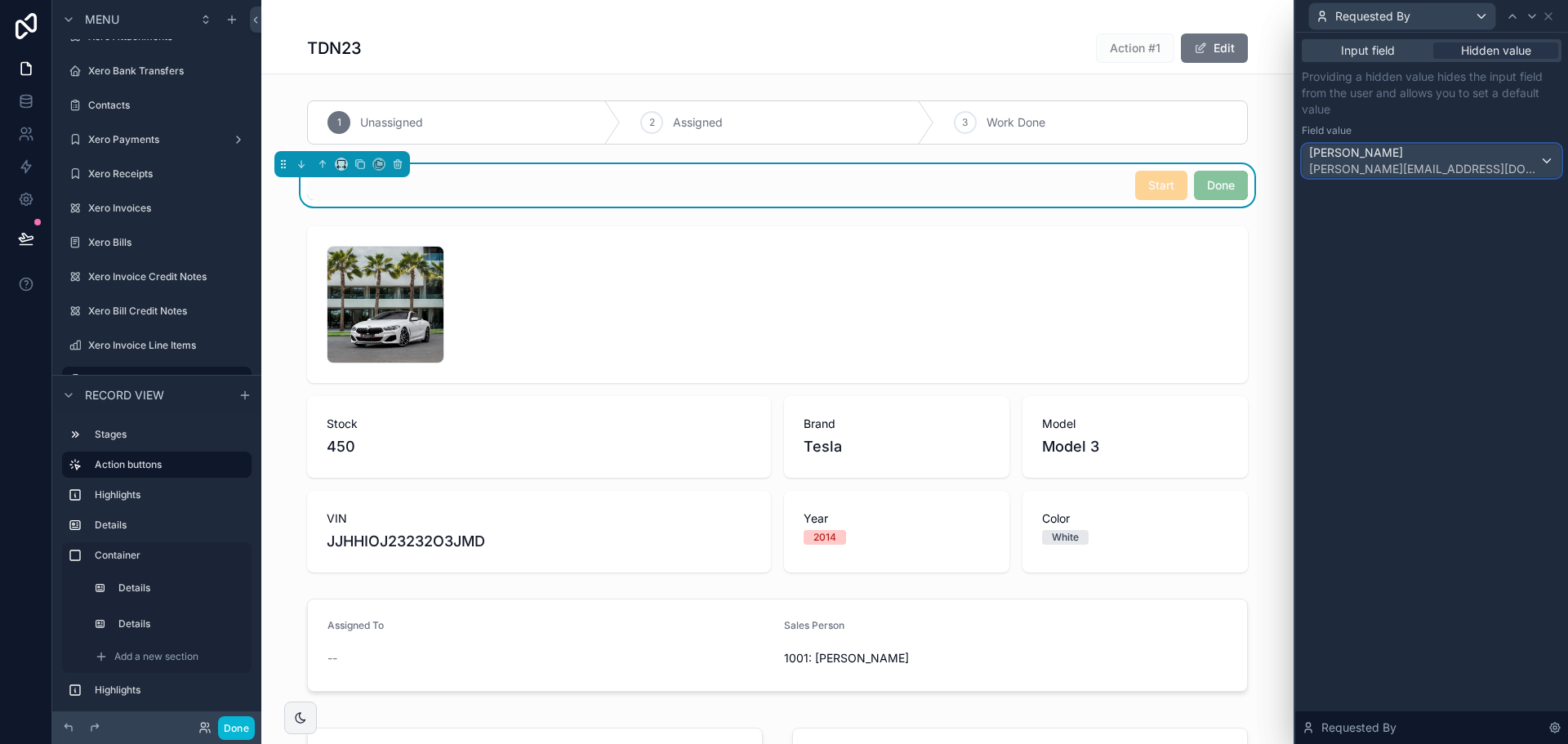
click at [1556, 160] on div "[PERSON_NAME] [PERSON_NAME][EMAIL_ADDRESS][DOMAIN_NAME]" at bounding box center [1431, 160] width 258 height 33
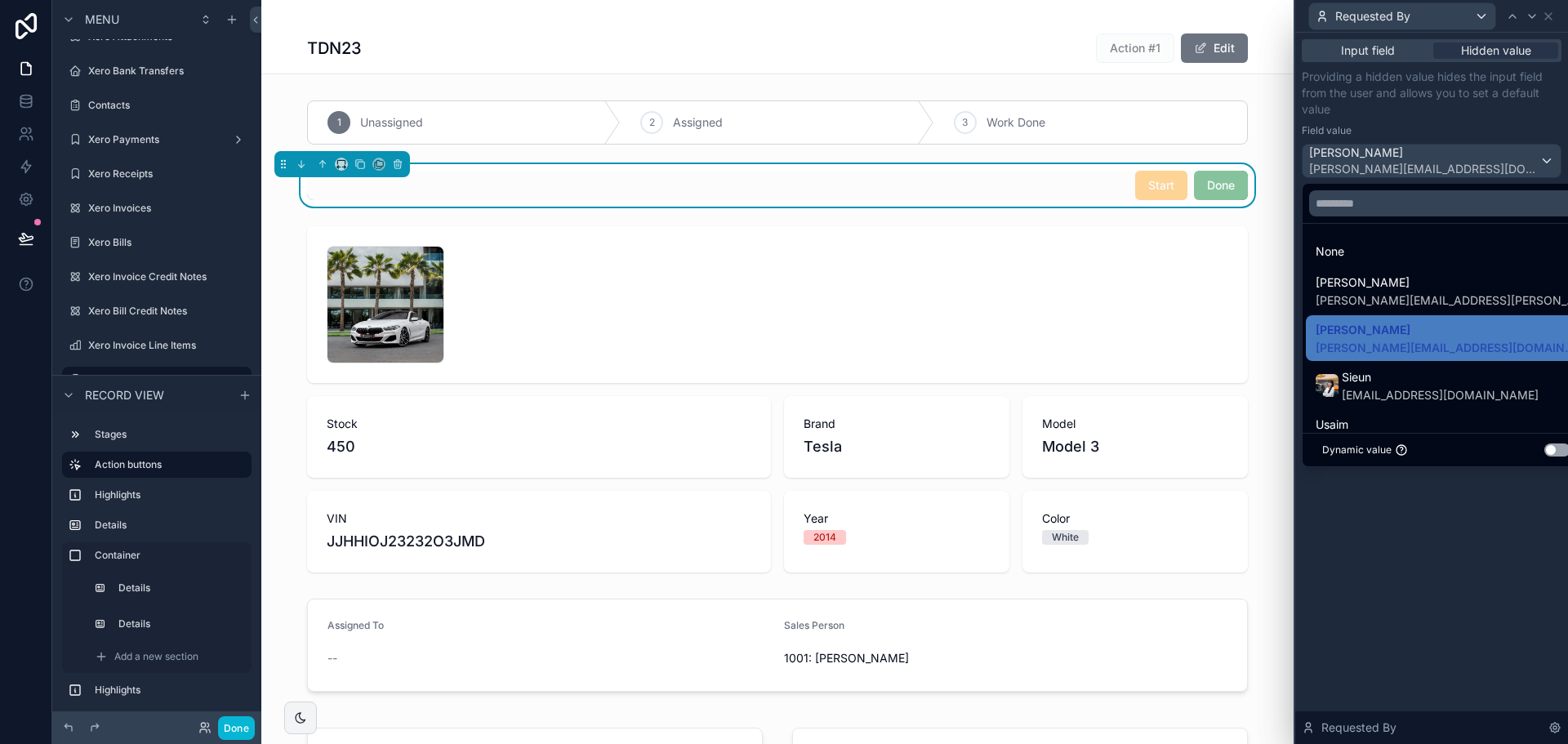
click at [1544, 449] on button "Use setting" at bounding box center [1557, 450] width 26 height 13
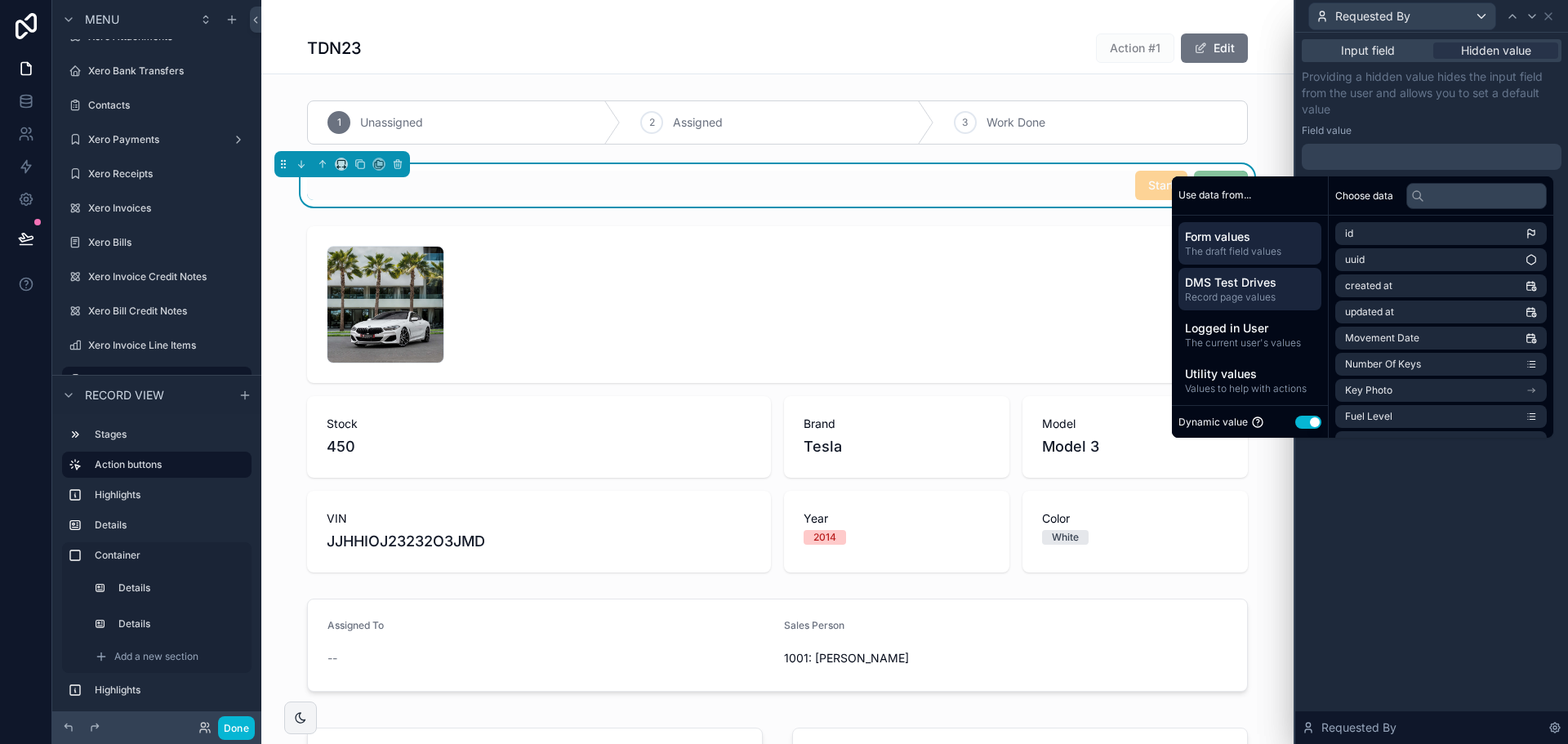
click at [1236, 289] on span "DMS Test Drives" at bounding box center [1250, 283] width 130 height 16
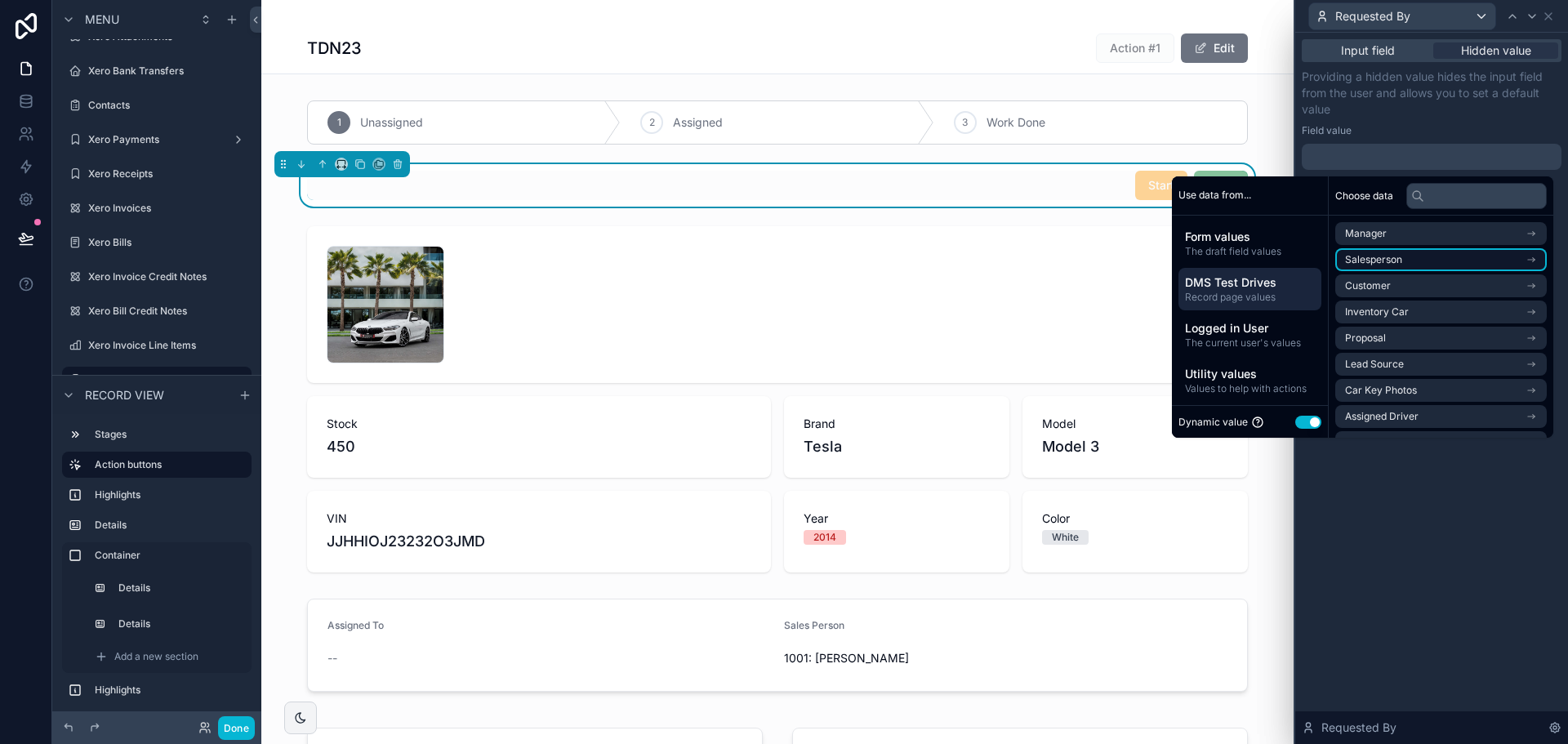
click at [1386, 265] on span "Salesperson" at bounding box center [1374, 260] width 57 height 13
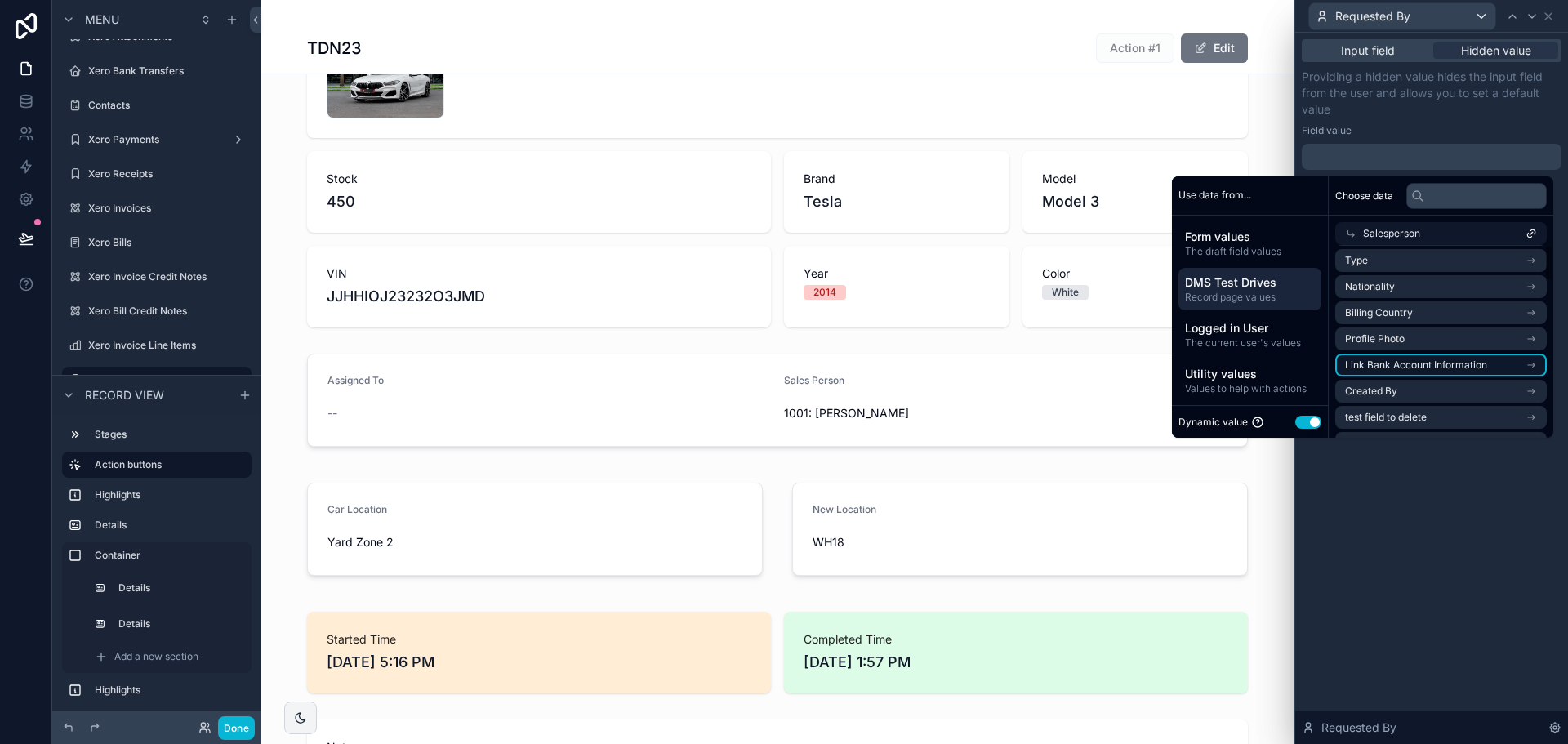
scroll to position [0, 0]
click at [1533, 228] on icon at bounding box center [1531, 233] width 12 height 12
click at [1277, 292] on span "Record page values" at bounding box center [1250, 297] width 130 height 13
click at [1405, 262] on li "Salesperson" at bounding box center [1441, 259] width 212 height 23
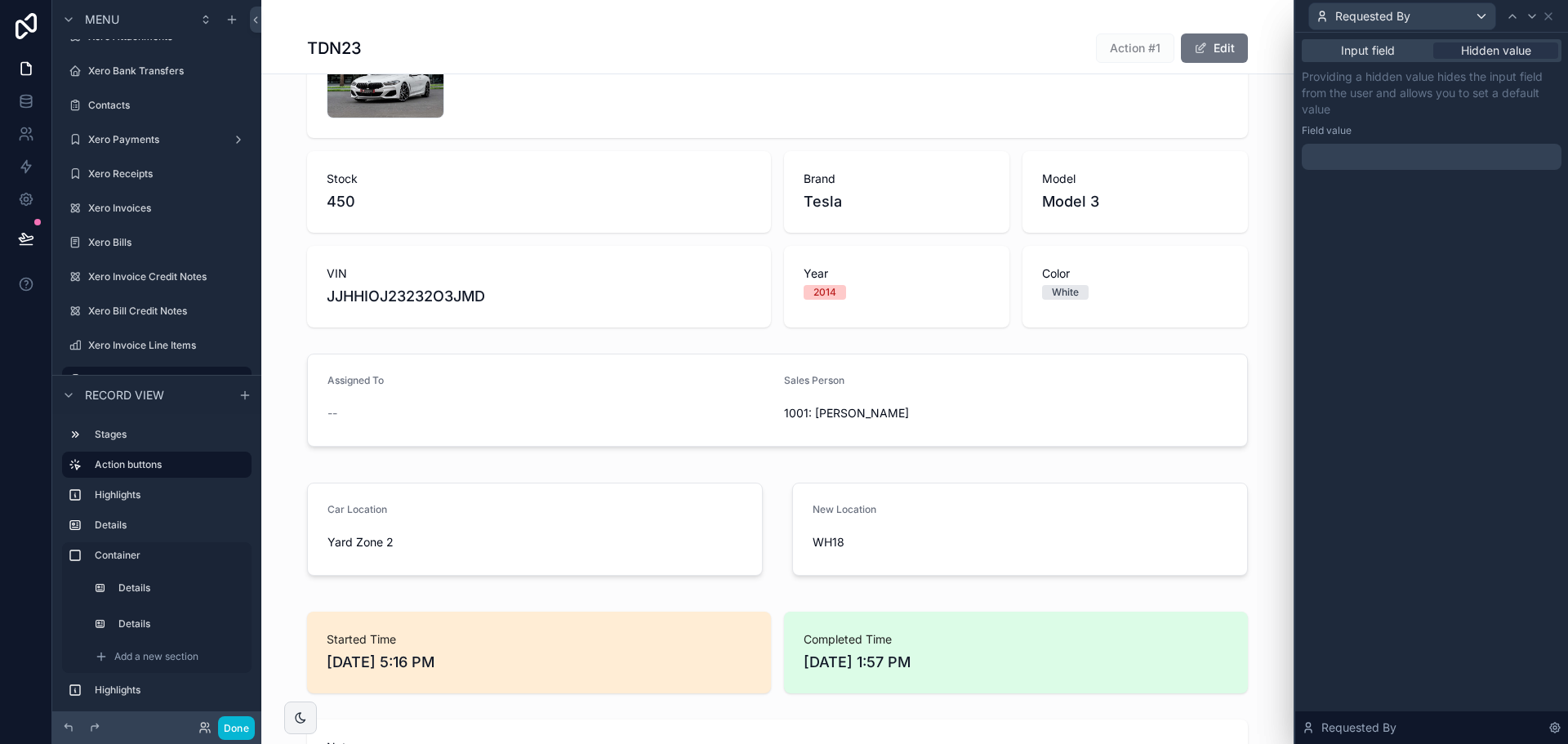
click at [1465, 620] on div "Input field Hidden value Providing a hidden value hides the input field from th…" at bounding box center [1431, 388] width 273 height 711
click at [1427, 144] on div at bounding box center [1431, 157] width 260 height 26
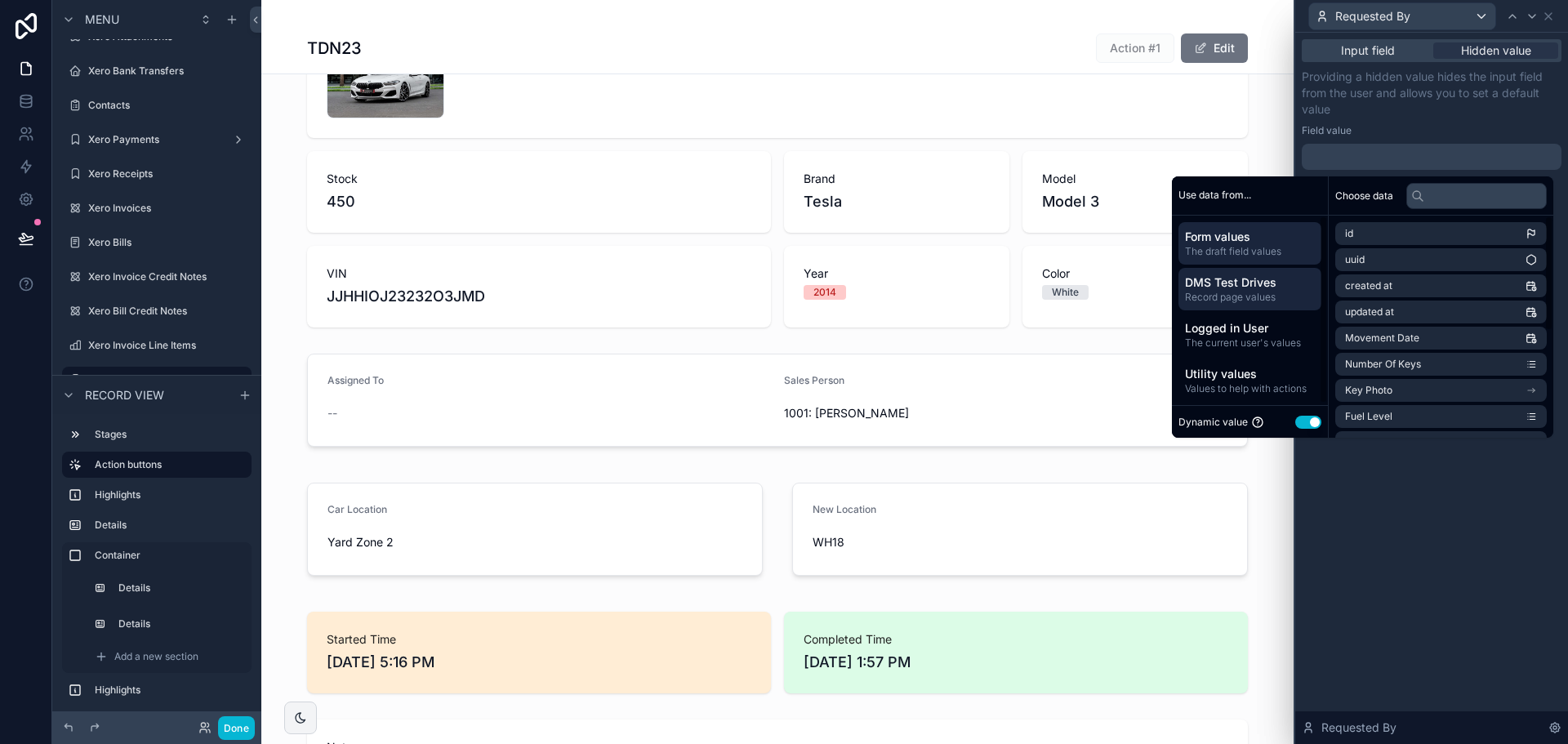
click at [1282, 302] on span "Record page values" at bounding box center [1250, 297] width 130 height 13
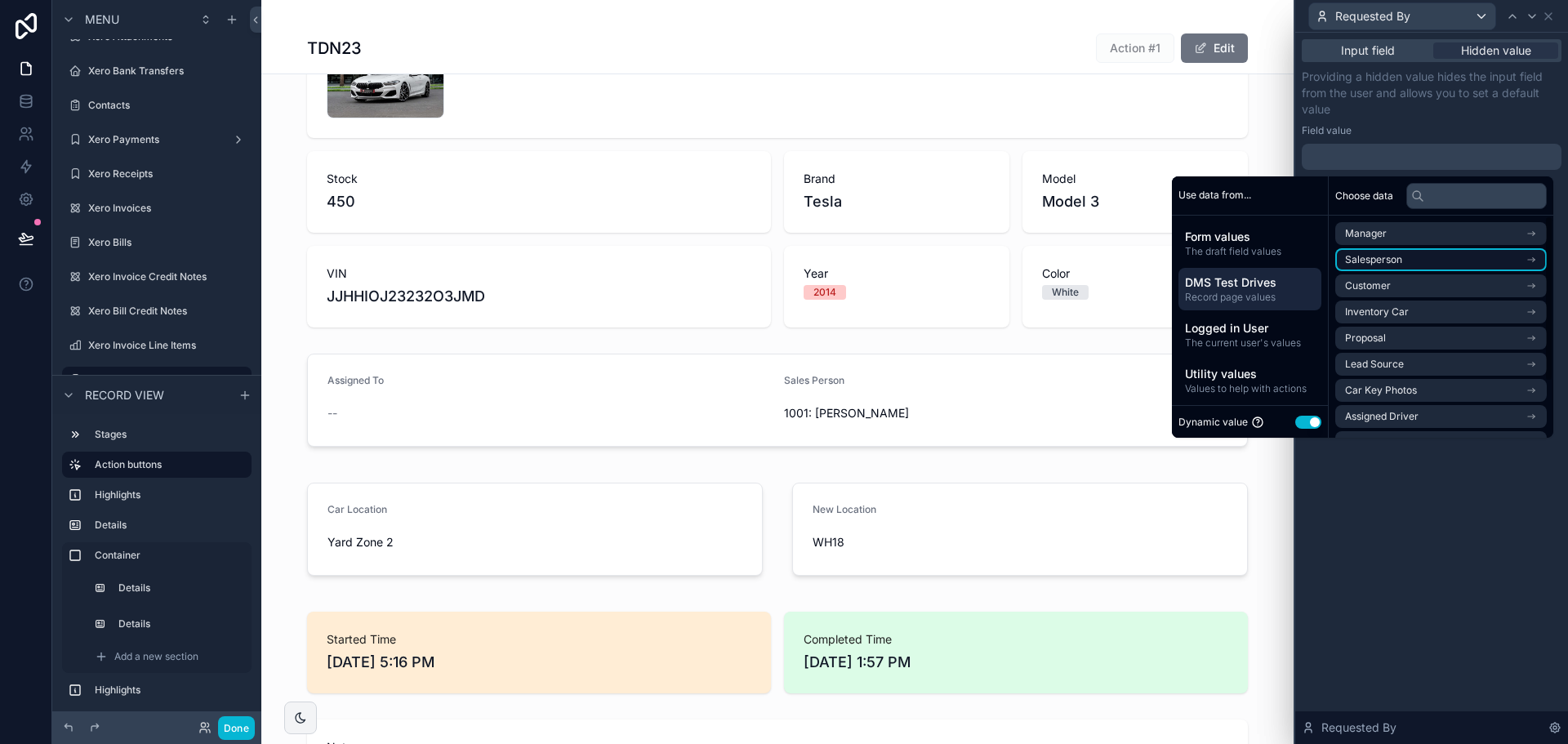
click at [1397, 265] on li "Salesperson" at bounding box center [1441, 259] width 212 height 23
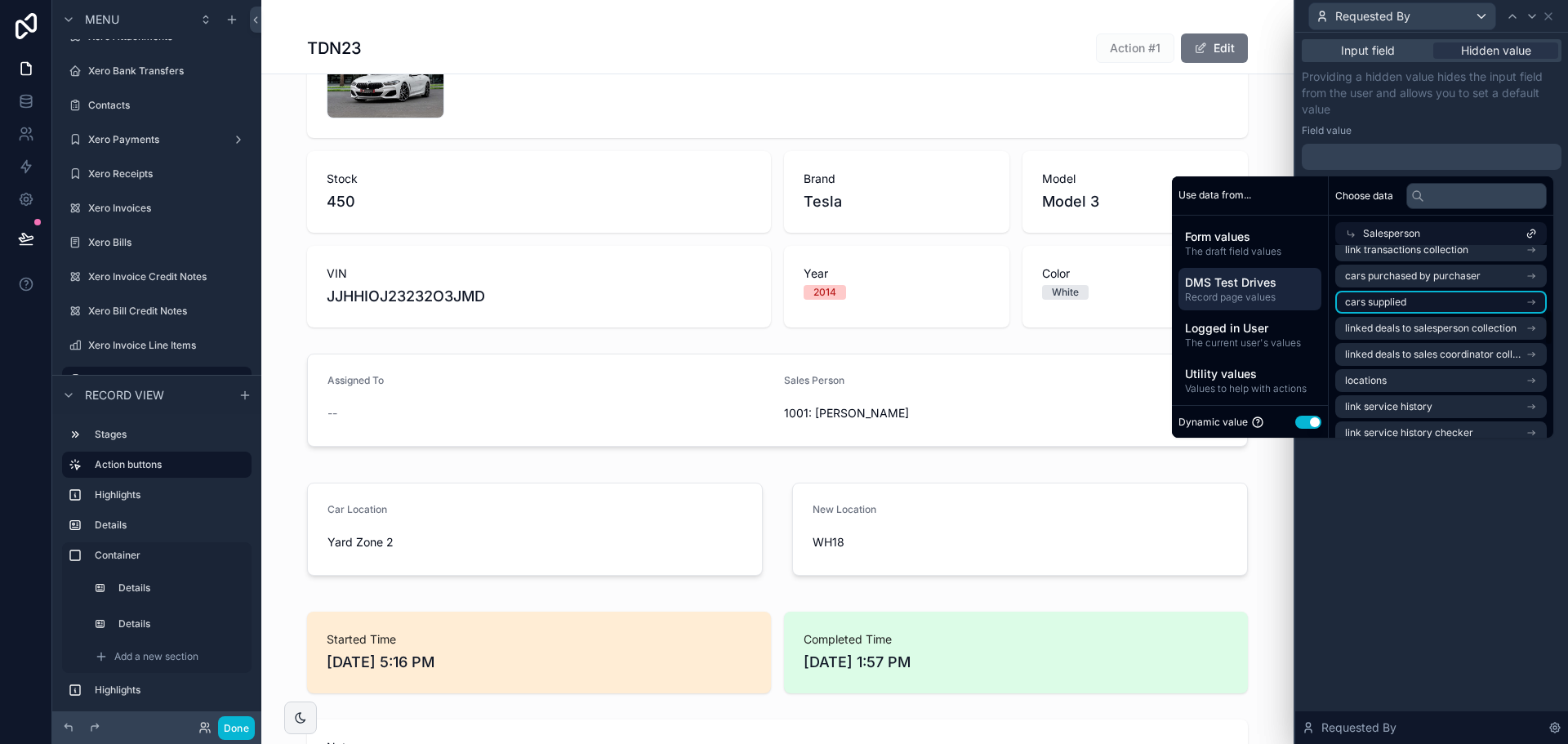
scroll to position [408, 0]
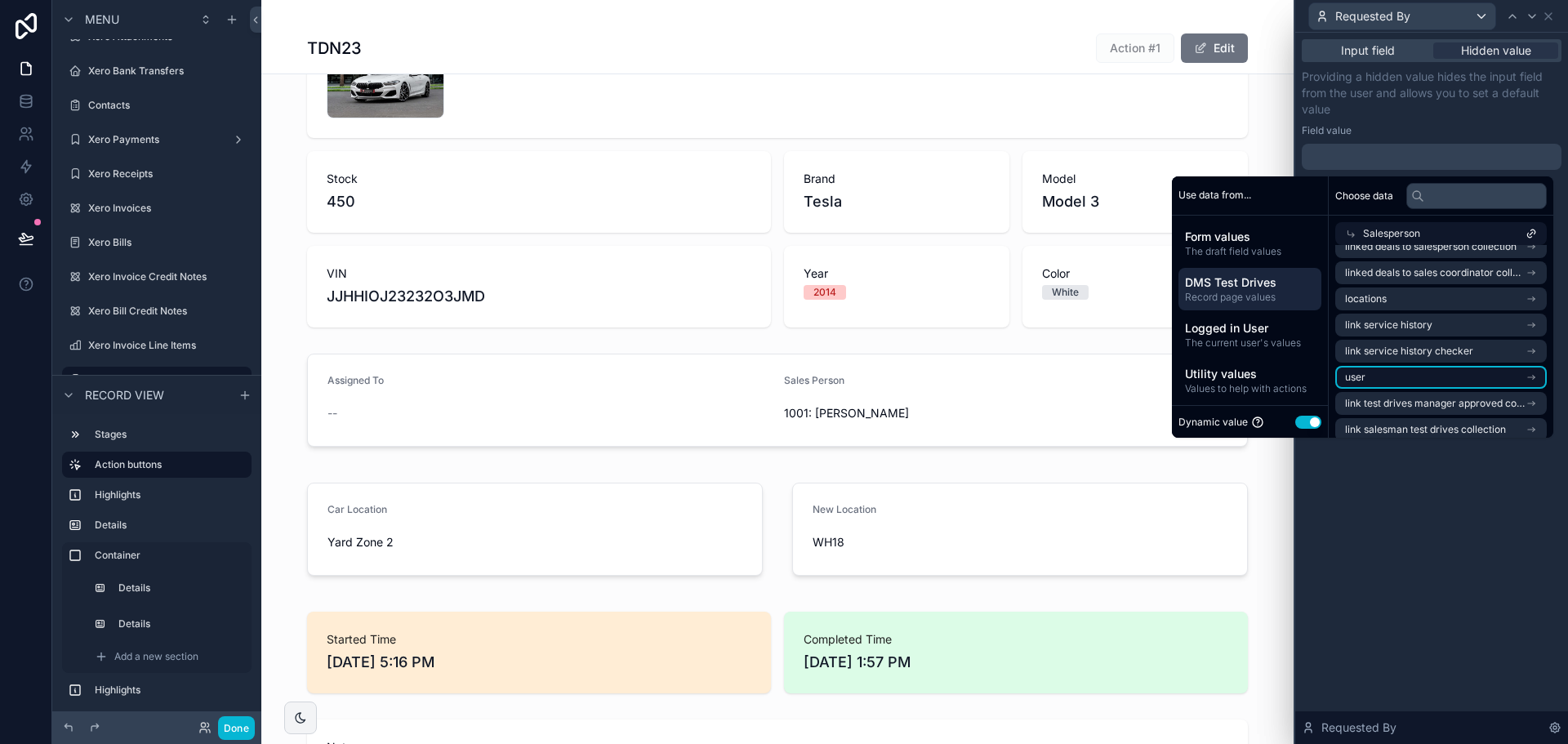
click at [1421, 379] on li "user" at bounding box center [1441, 377] width 212 height 23
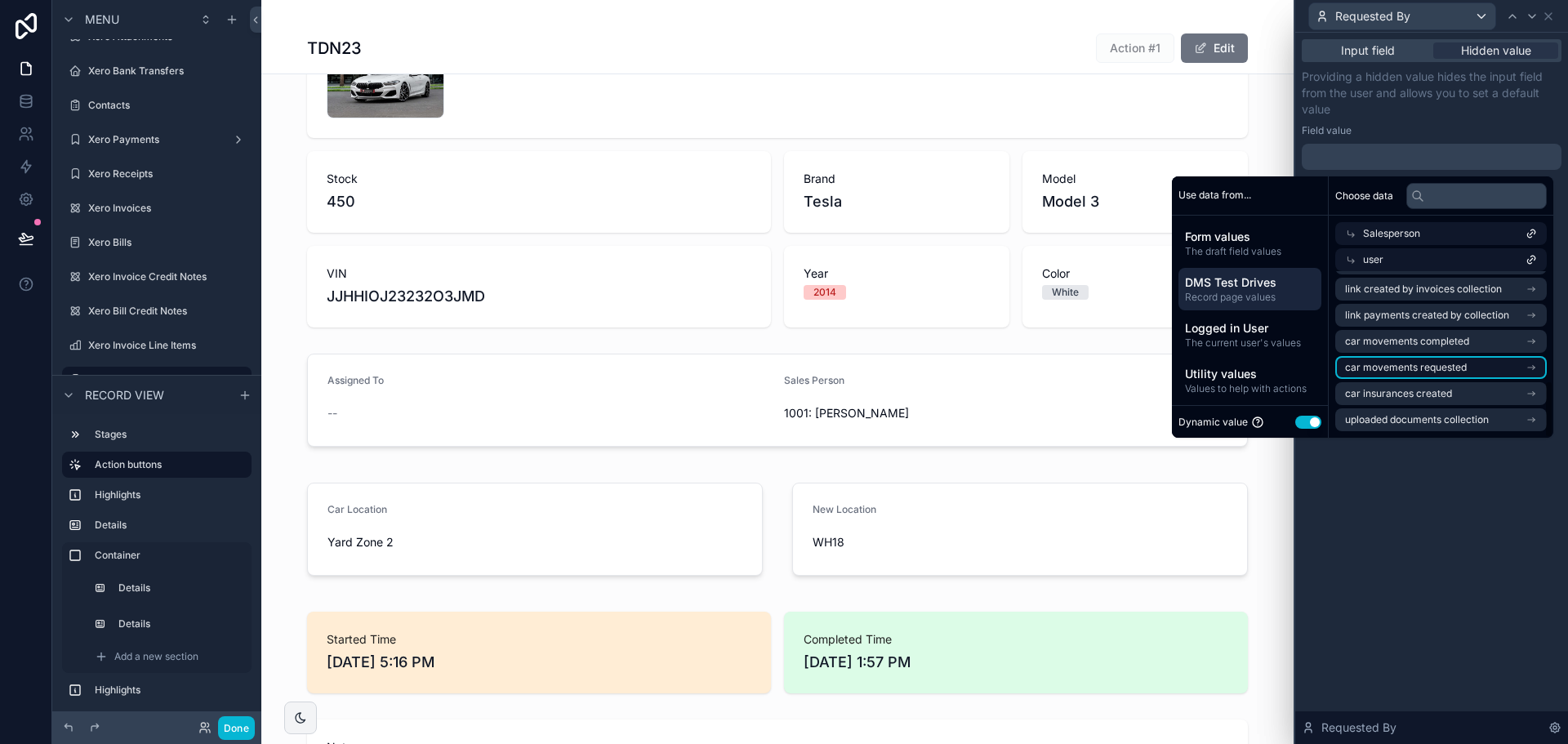
scroll to position [0, 0]
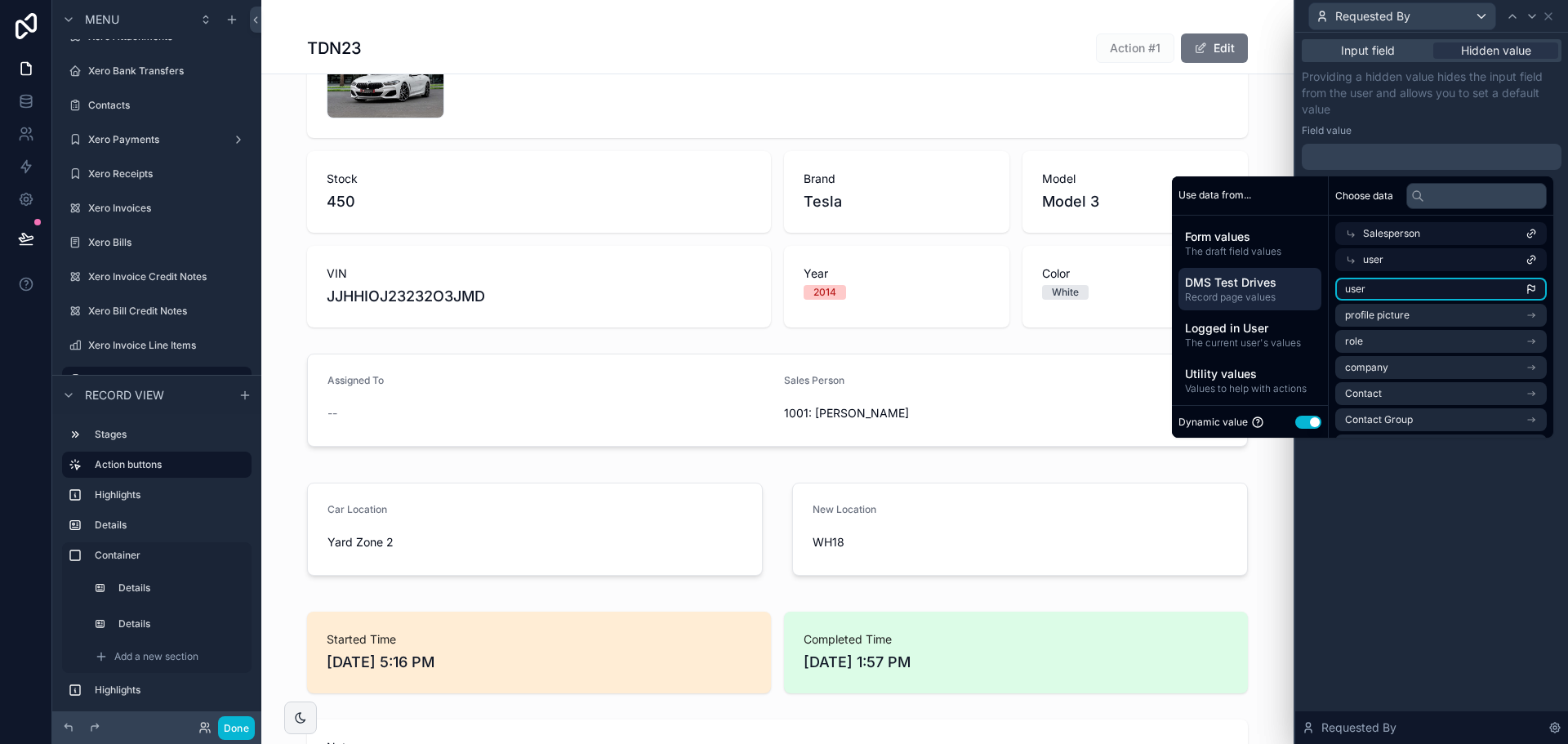
click at [1422, 283] on li "user" at bounding box center [1441, 288] width 212 height 23
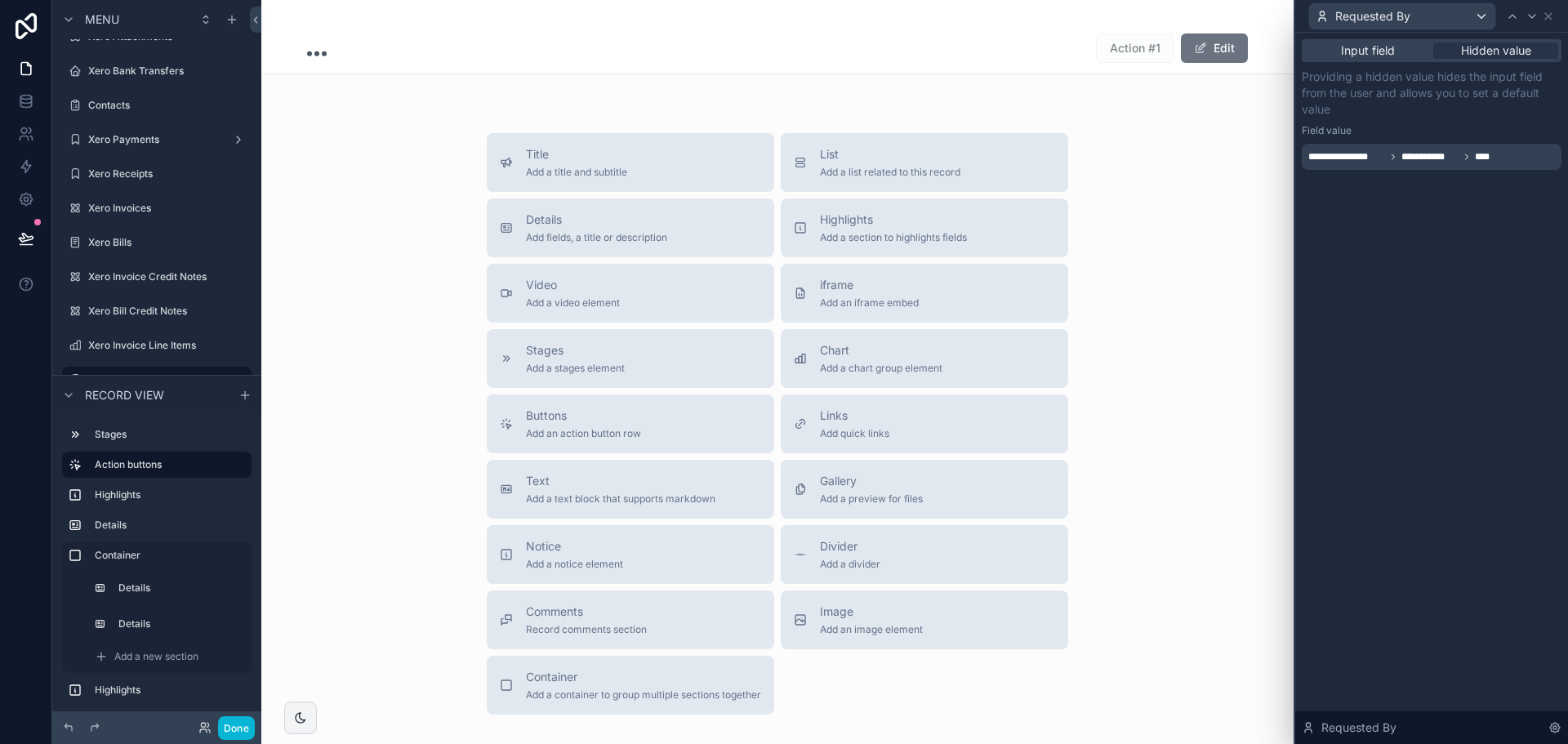
click at [1428, 509] on div "**********" at bounding box center [1431, 388] width 273 height 711
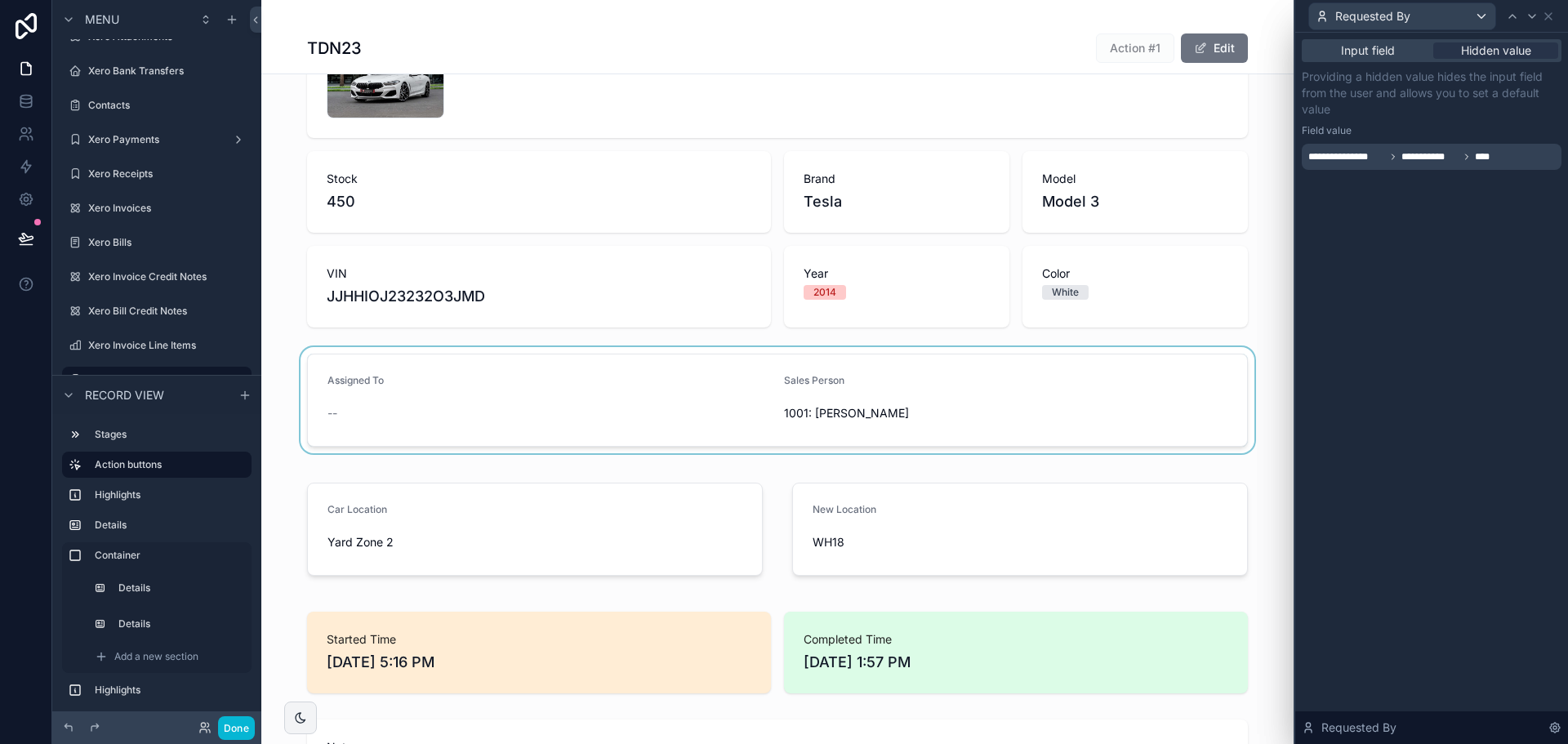
click at [813, 393] on div "scrollable content" at bounding box center [778, 400] width 1033 height 106
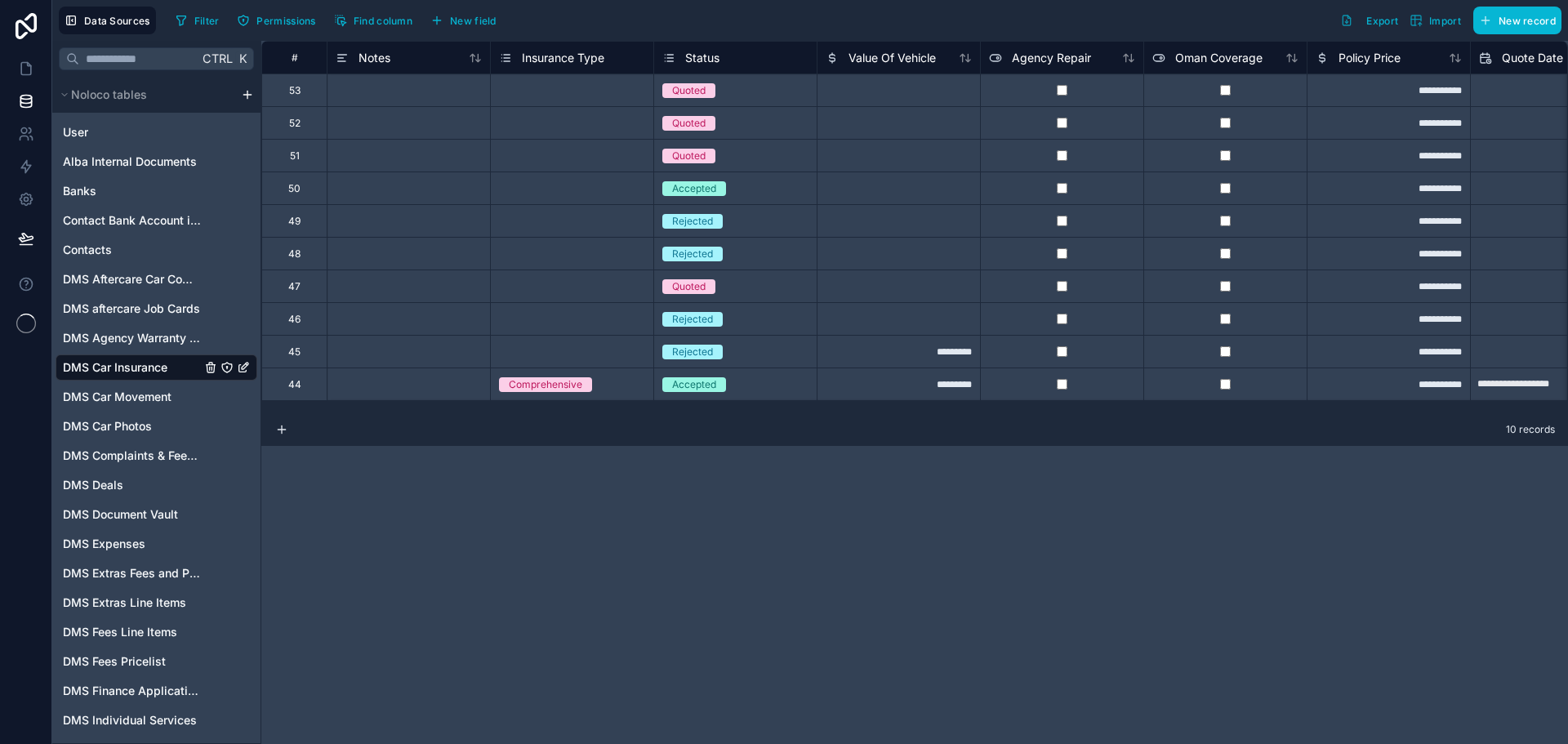
click at [457, 534] on div "**********" at bounding box center [915, 392] width 1307 height 703
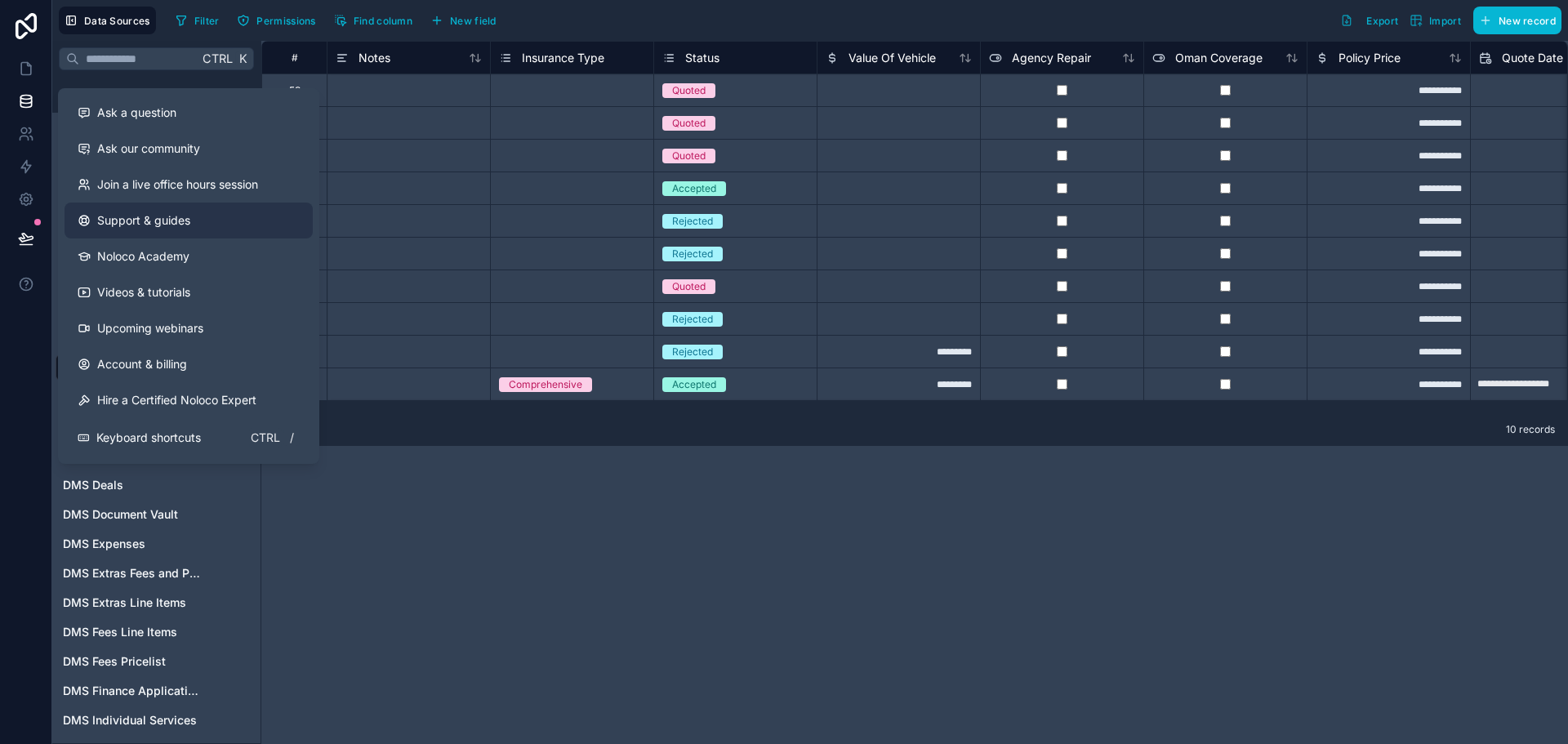
click at [166, 215] on span "Support & guides" at bounding box center [144, 221] width 93 height 16
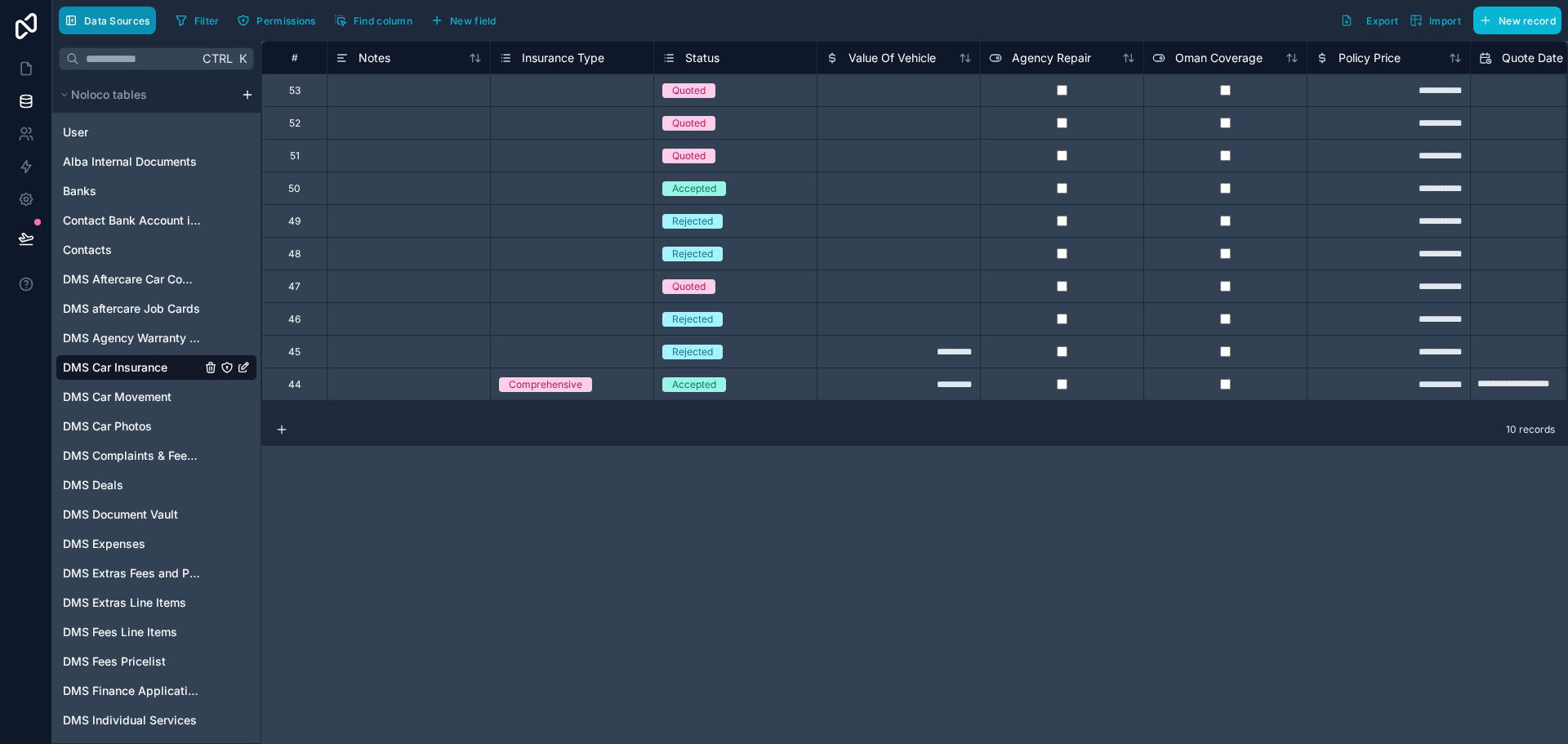
click at [136, 24] on span "Data Sources" at bounding box center [117, 20] width 67 height 12
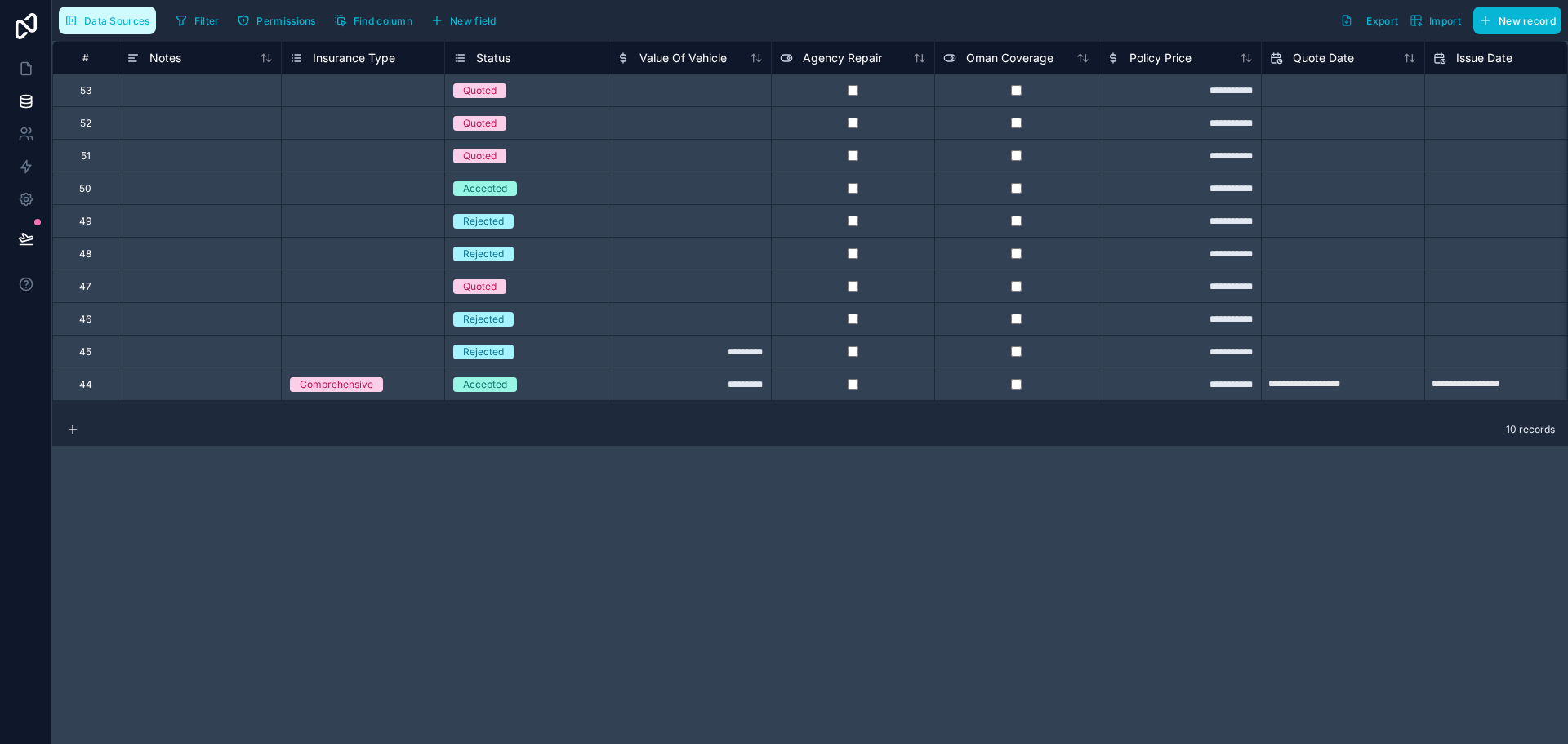
click at [136, 24] on span "Data Sources" at bounding box center [117, 20] width 67 height 12
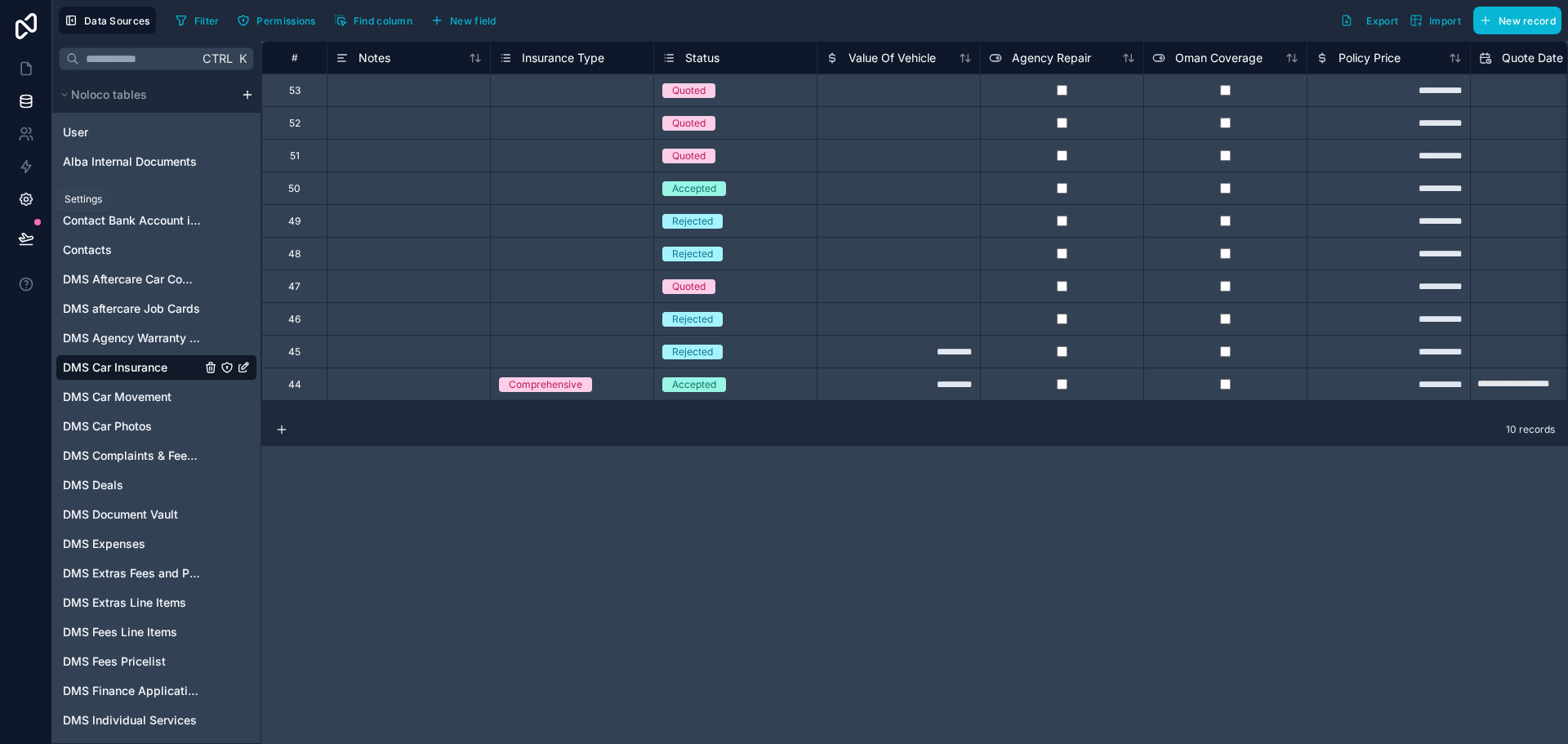
click at [23, 197] on icon at bounding box center [26, 200] width 16 height 16
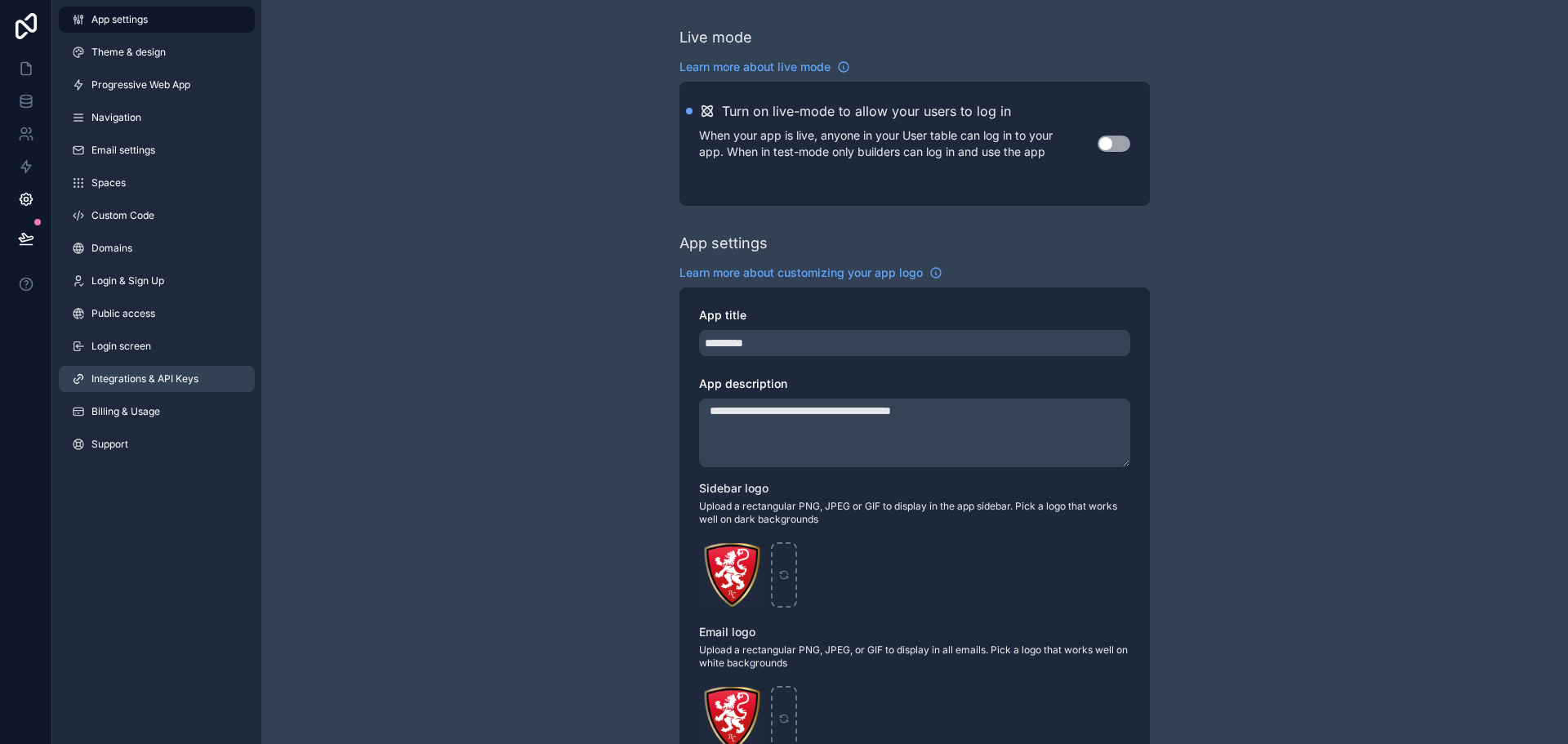
click at [202, 383] on link "Integrations & API Keys" at bounding box center [156, 378] width 196 height 26
